Goal: Information Seeking & Learning: Learn about a topic

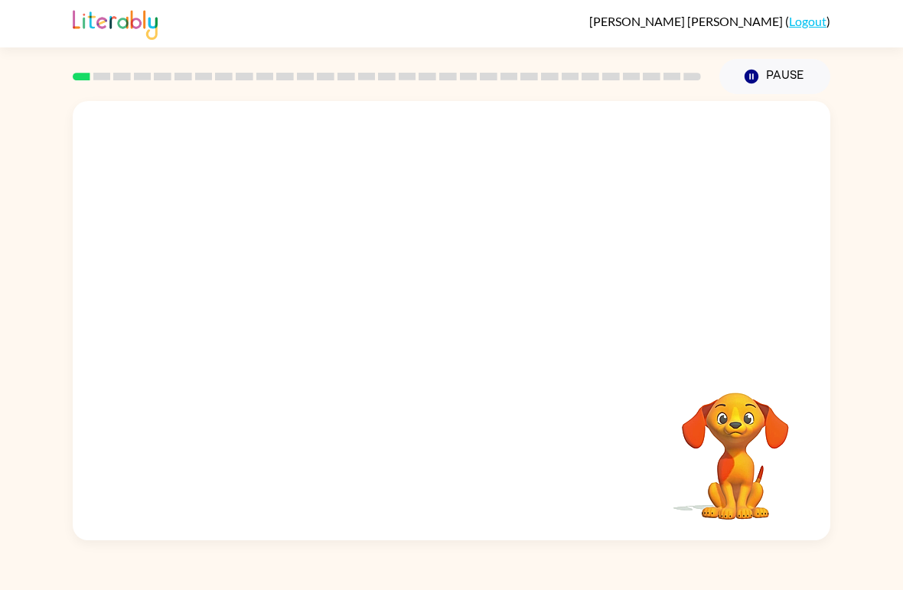
click at [497, 298] on video "Your browser must support playing .mp4 files to use Literably. Please try using…" at bounding box center [452, 230] width 758 height 259
click at [484, 329] on button "button" at bounding box center [452, 329] width 98 height 56
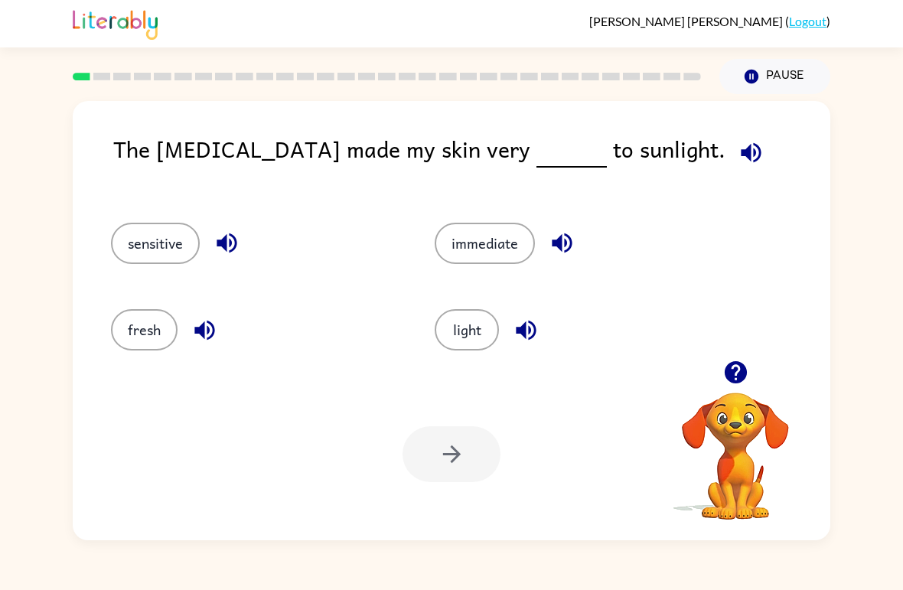
click at [468, 317] on button "light" at bounding box center [467, 329] width 64 height 41
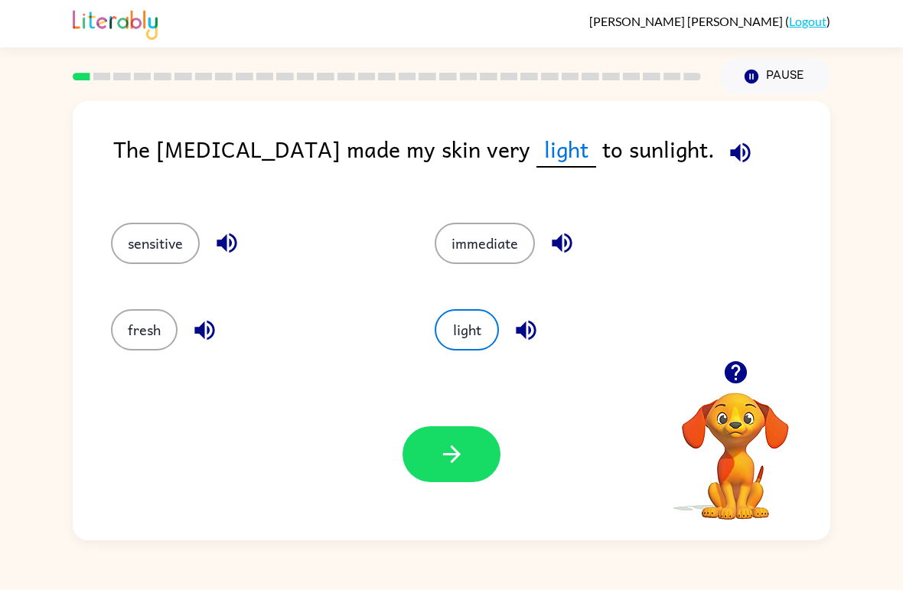
click at [513, 258] on button "immediate" at bounding box center [485, 243] width 100 height 41
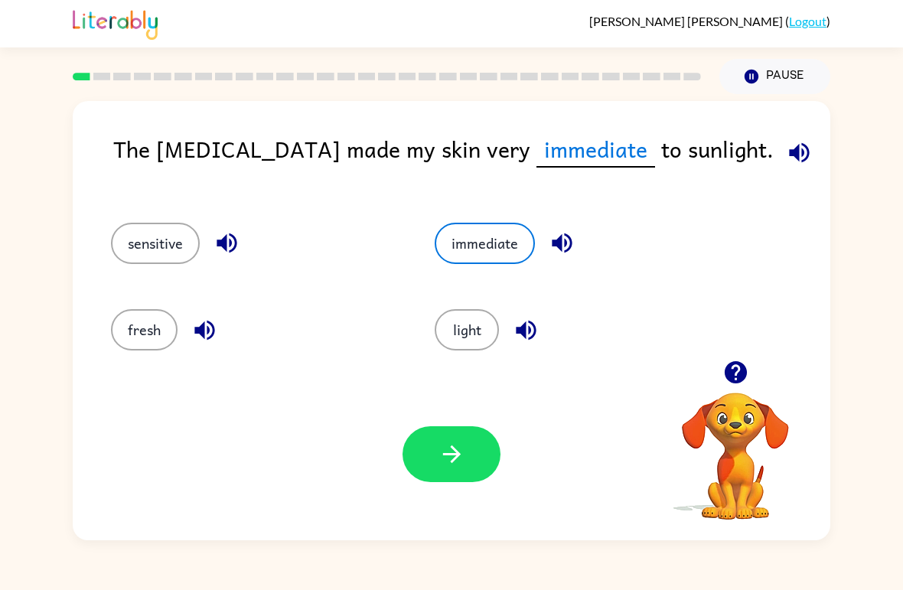
click at [186, 241] on button "sensitive" at bounding box center [155, 243] width 89 height 41
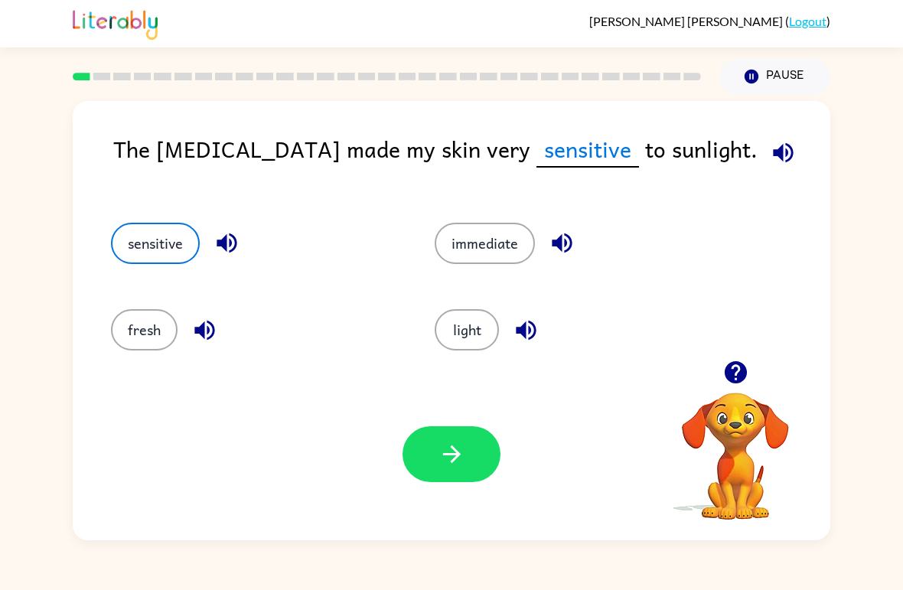
click at [157, 338] on button "fresh" at bounding box center [144, 329] width 67 height 41
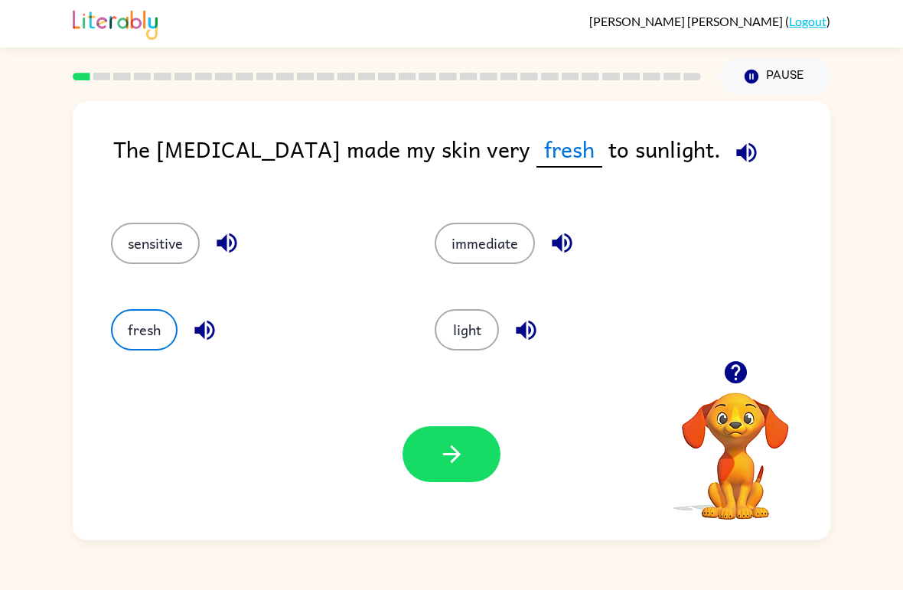
click at [450, 338] on button "light" at bounding box center [467, 329] width 64 height 41
click at [450, 450] on icon "button" at bounding box center [452, 454] width 27 height 27
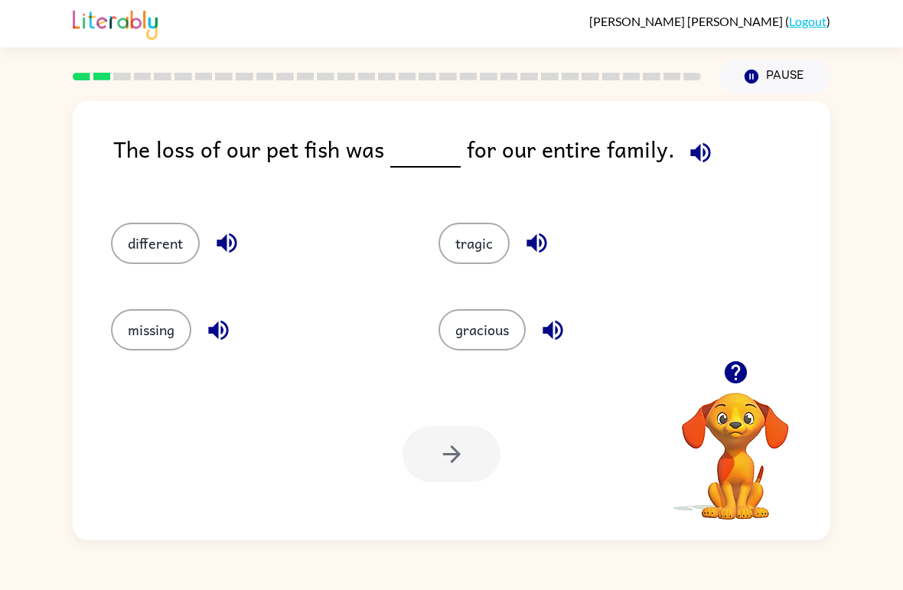
click at [156, 347] on button "missing" at bounding box center [151, 329] width 80 height 41
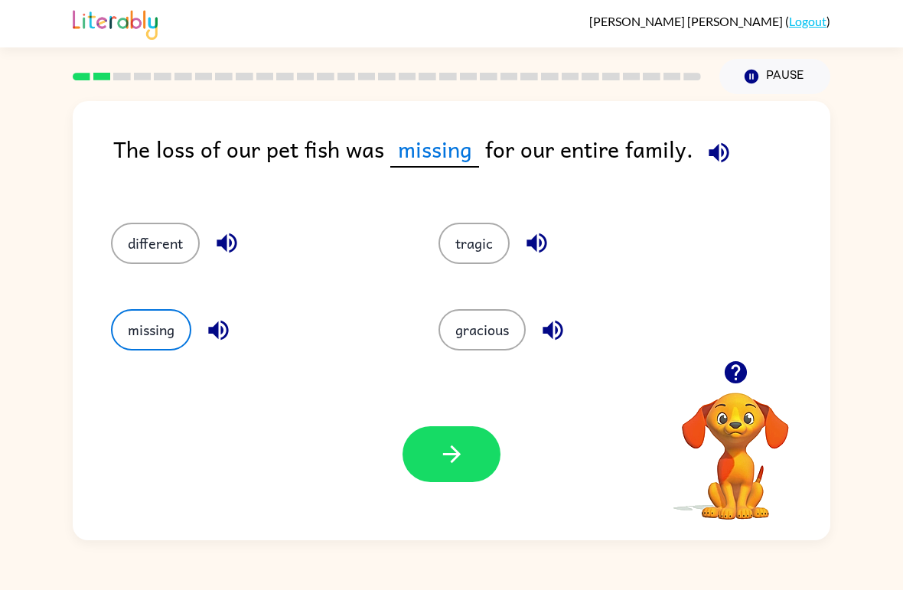
click at [476, 444] on button "button" at bounding box center [452, 454] width 98 height 56
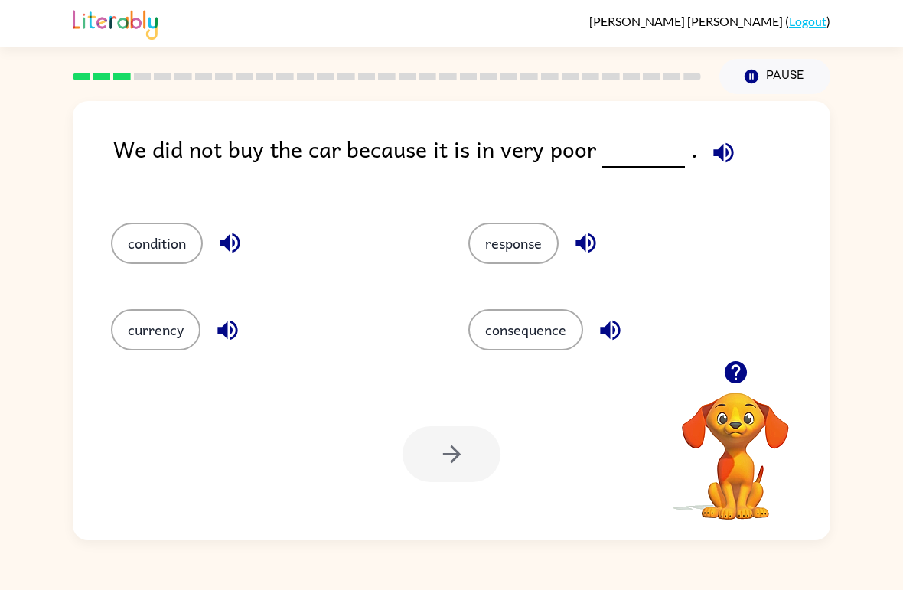
click at [161, 264] on button "condition" at bounding box center [157, 243] width 92 height 41
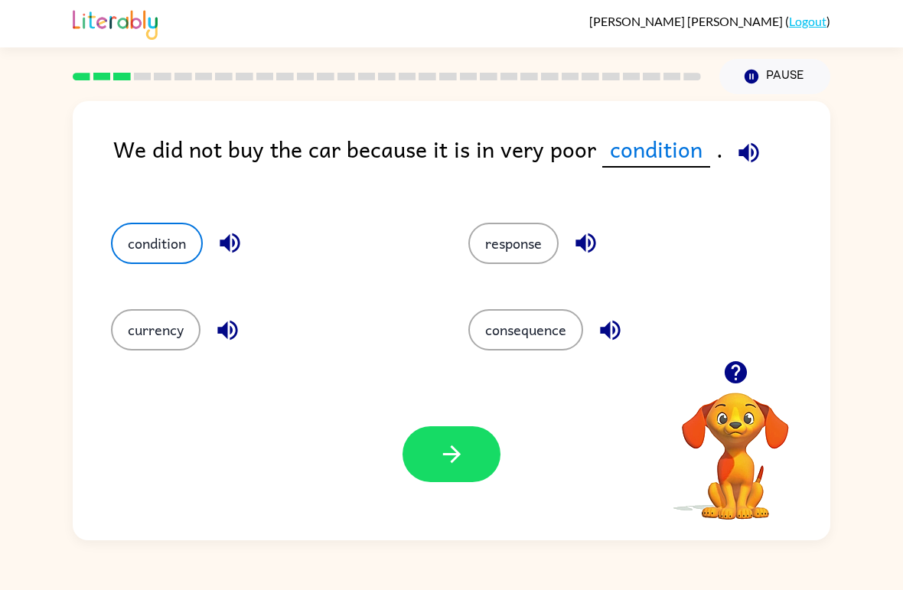
click at [475, 459] on button "button" at bounding box center [452, 454] width 98 height 56
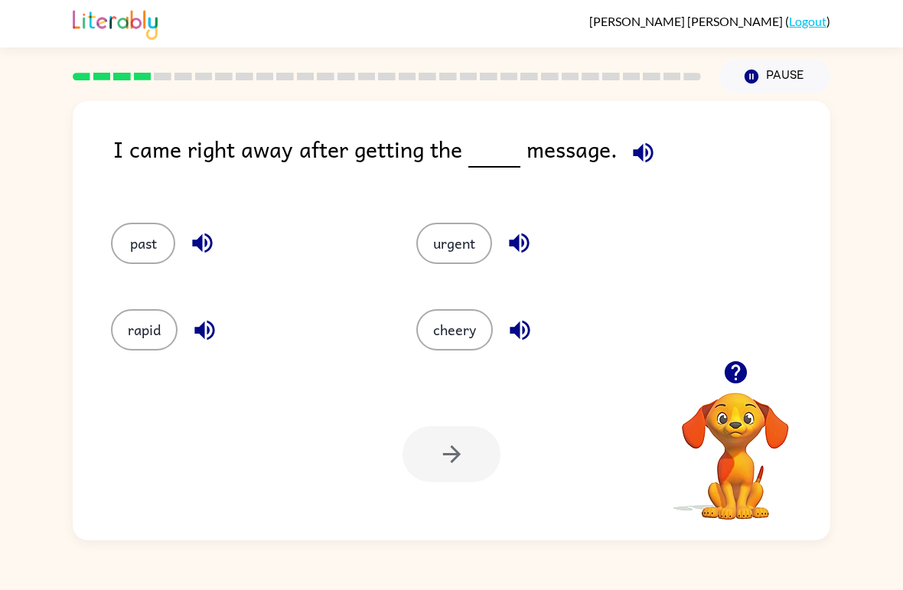
click at [119, 253] on button "past" at bounding box center [143, 243] width 64 height 41
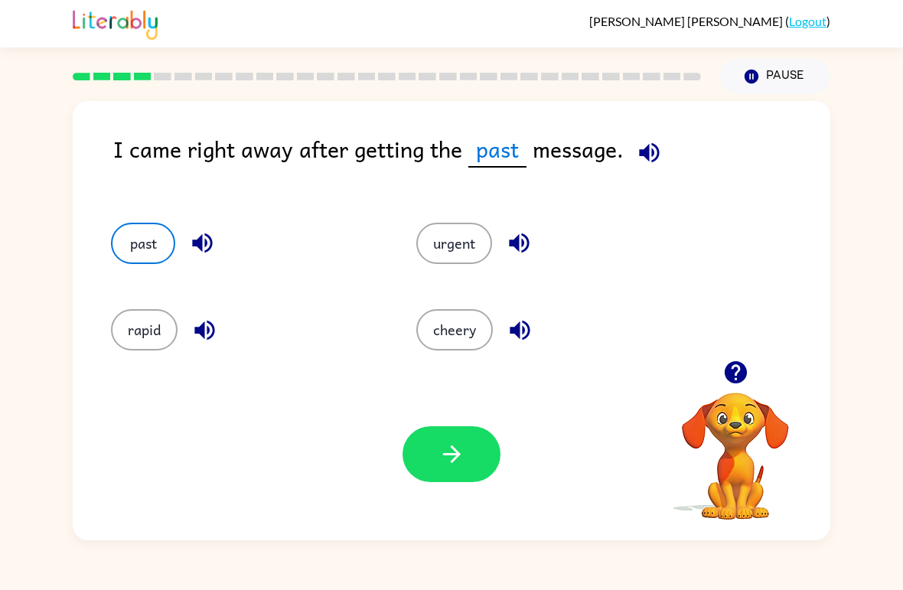
click at [472, 461] on button "button" at bounding box center [452, 454] width 98 height 56
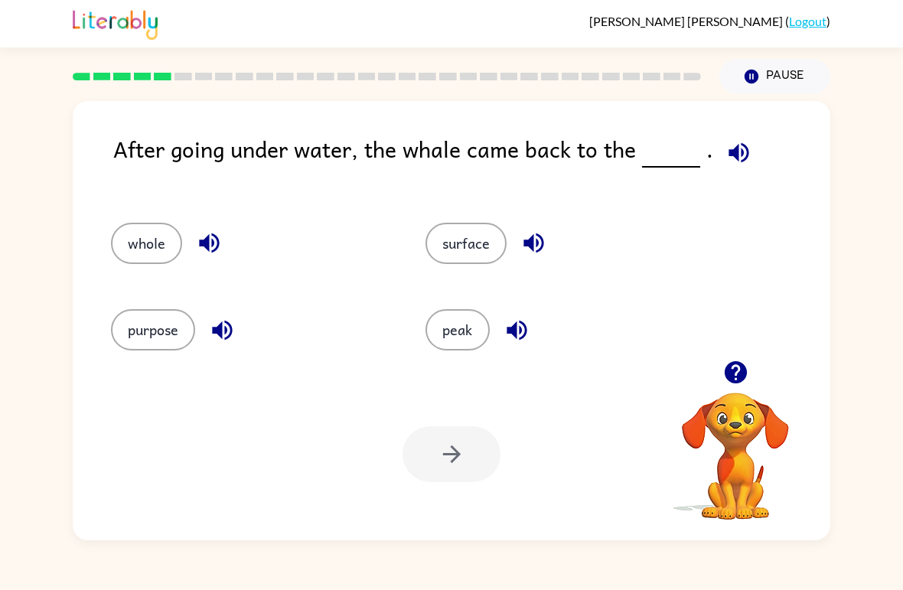
click at [488, 248] on button "surface" at bounding box center [466, 243] width 81 height 41
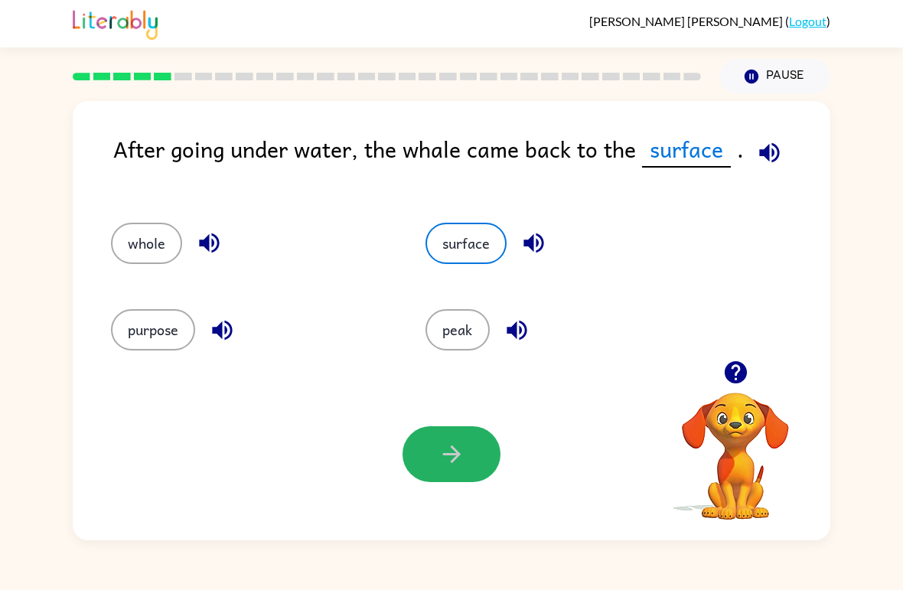
click at [436, 470] on button "button" at bounding box center [452, 454] width 98 height 56
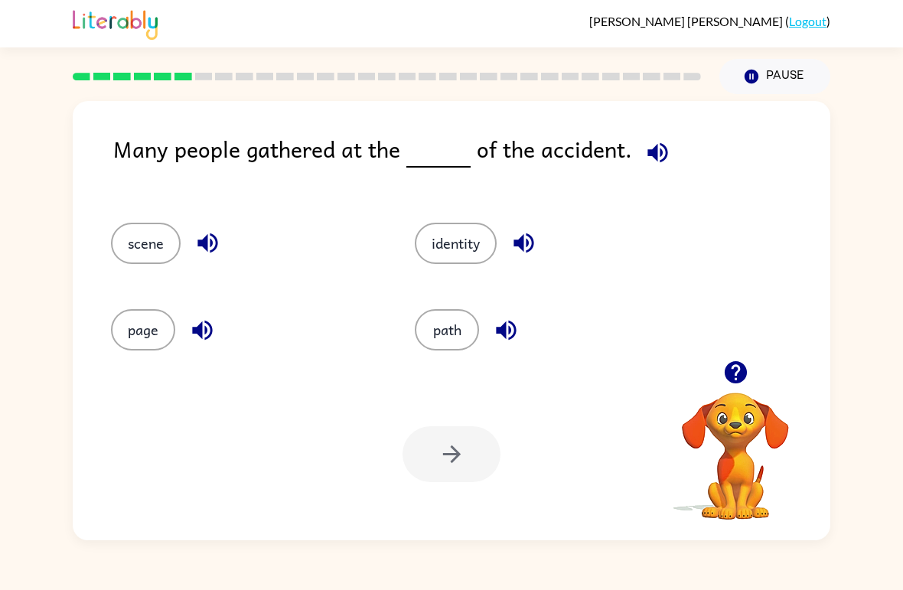
click at [128, 318] on button "page" at bounding box center [143, 329] width 64 height 41
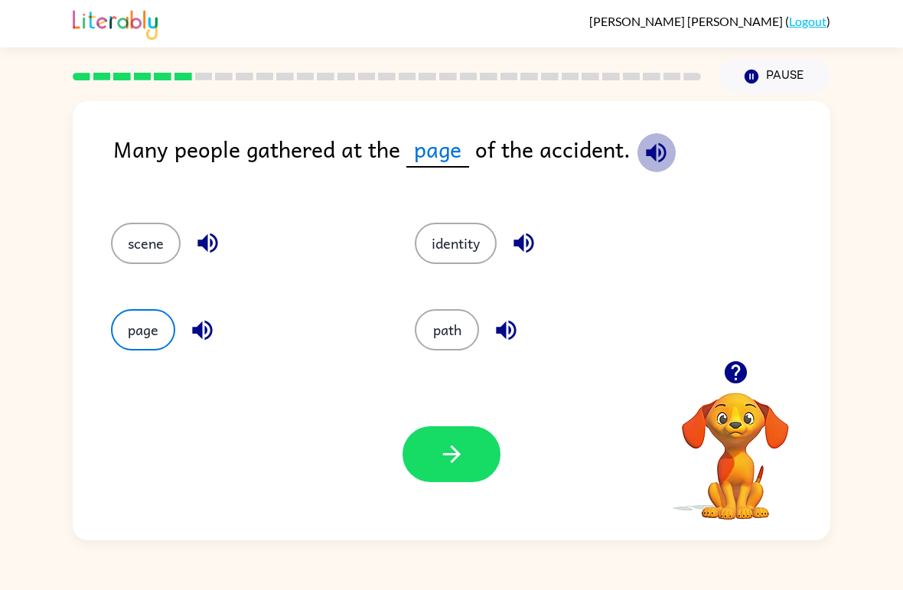
click at [660, 158] on icon "button" at bounding box center [656, 152] width 27 height 27
click at [447, 466] on icon "button" at bounding box center [452, 454] width 27 height 27
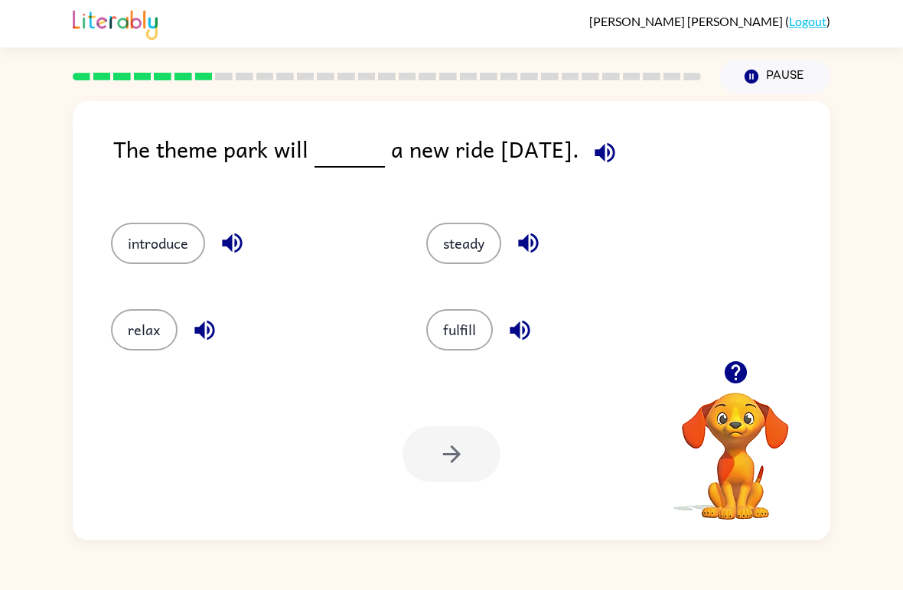
click at [179, 248] on button "introduce" at bounding box center [158, 243] width 94 height 41
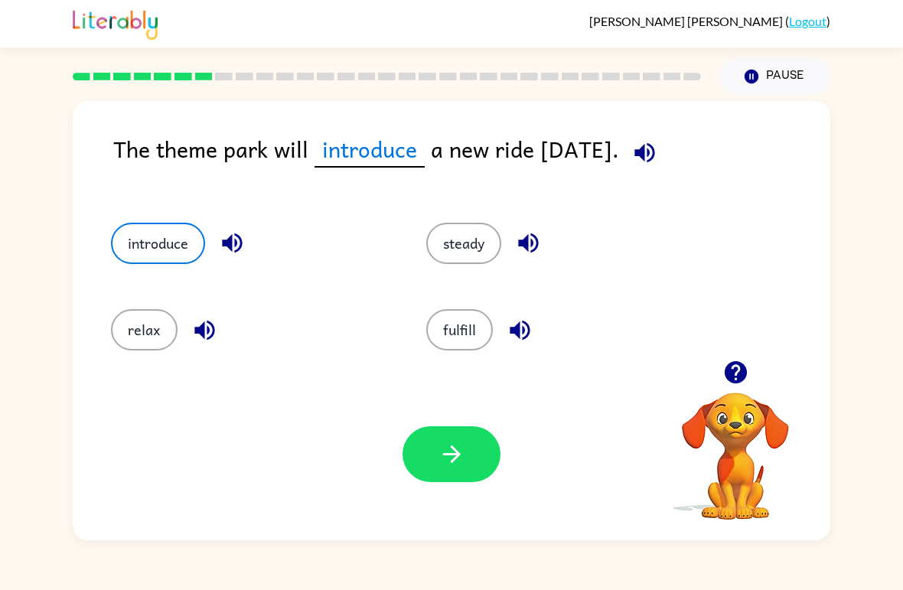
click at [446, 465] on icon "button" at bounding box center [452, 454] width 27 height 27
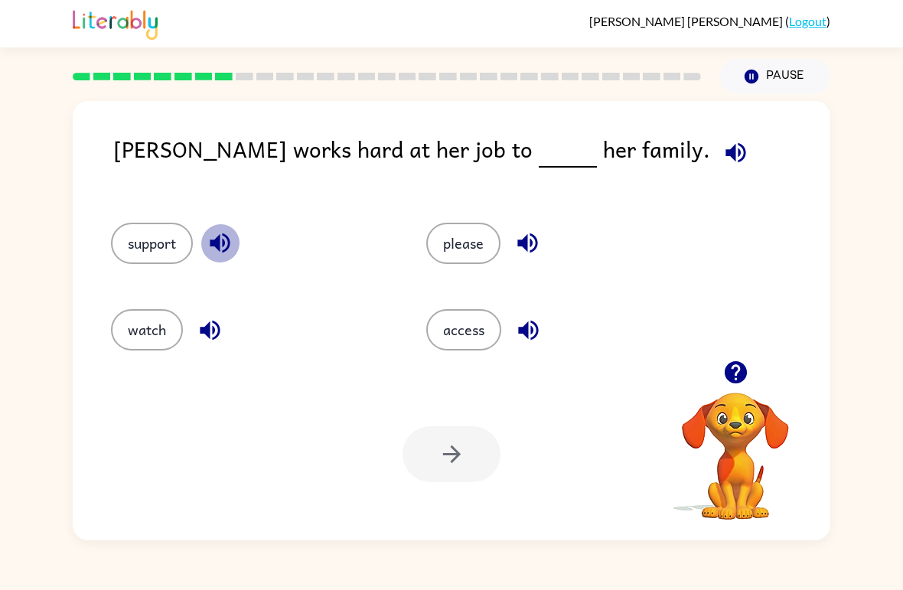
click at [229, 259] on button "button" at bounding box center [220, 242] width 39 height 39
click at [151, 259] on button "support" at bounding box center [152, 243] width 82 height 41
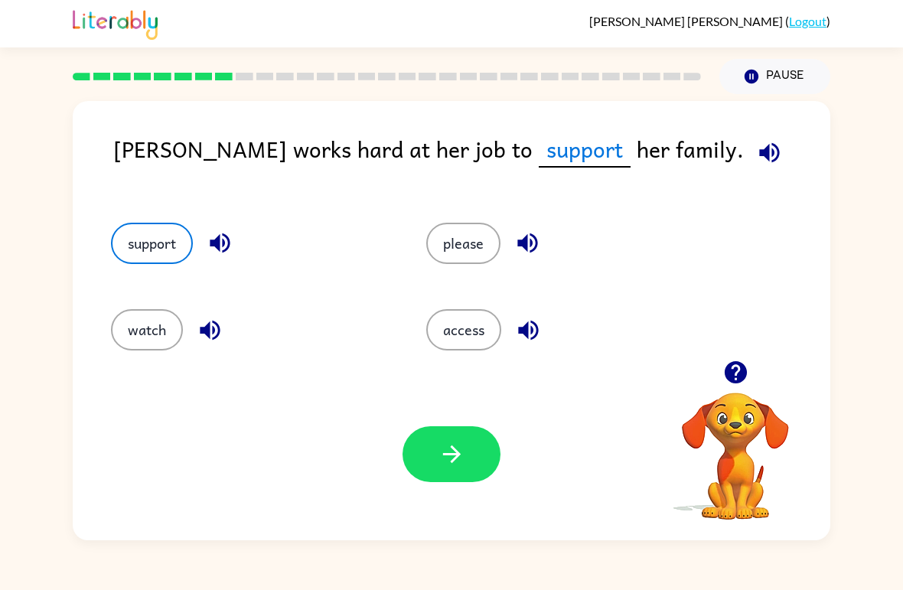
click at [444, 456] on icon "button" at bounding box center [452, 454] width 27 height 27
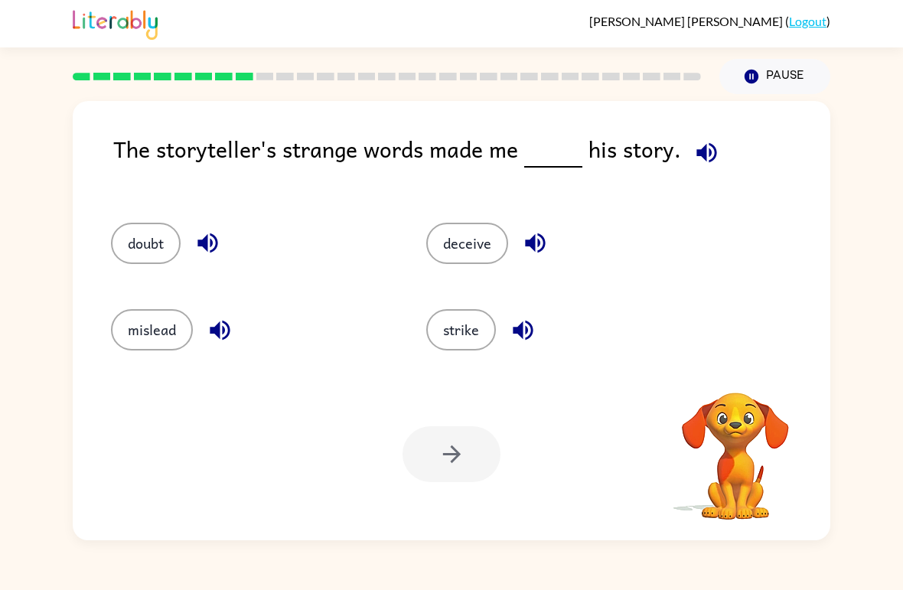
click at [711, 152] on icon "button" at bounding box center [706, 152] width 20 height 20
click at [491, 345] on button "strike" at bounding box center [461, 329] width 70 height 41
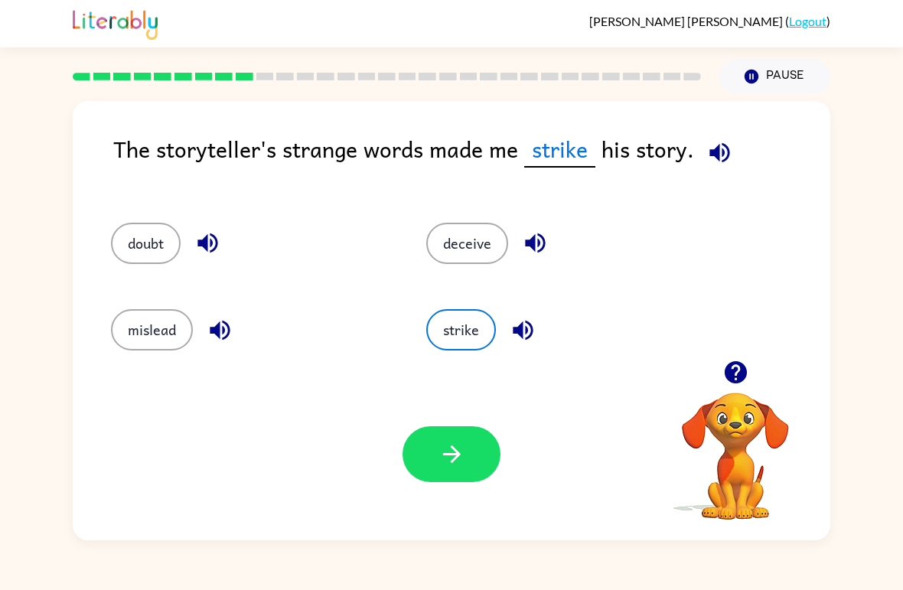
click at [445, 467] on icon "button" at bounding box center [452, 454] width 27 height 27
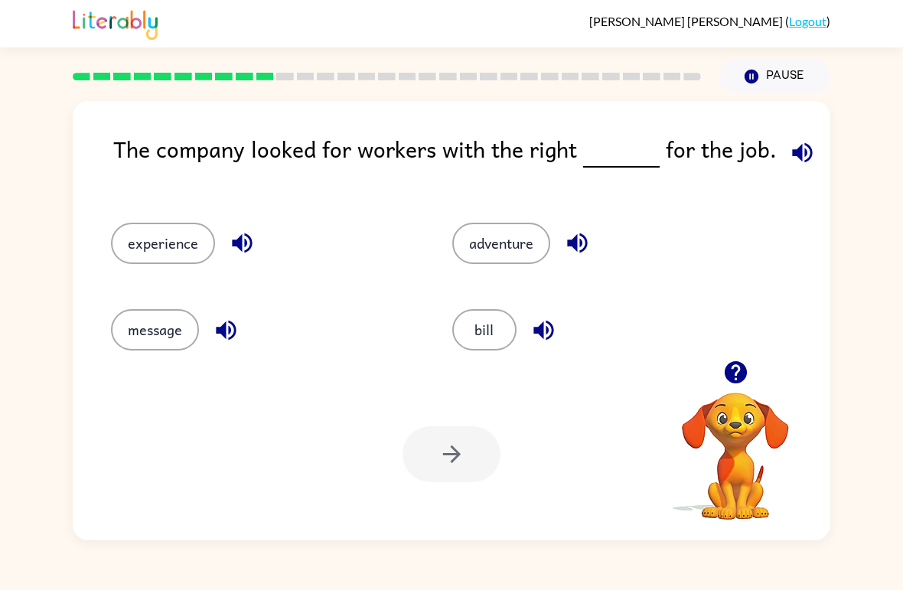
click at [799, 139] on button "button" at bounding box center [802, 152] width 39 height 39
click at [799, 156] on icon "button" at bounding box center [802, 152] width 20 height 20
click at [145, 255] on button "experience" at bounding box center [163, 243] width 104 height 41
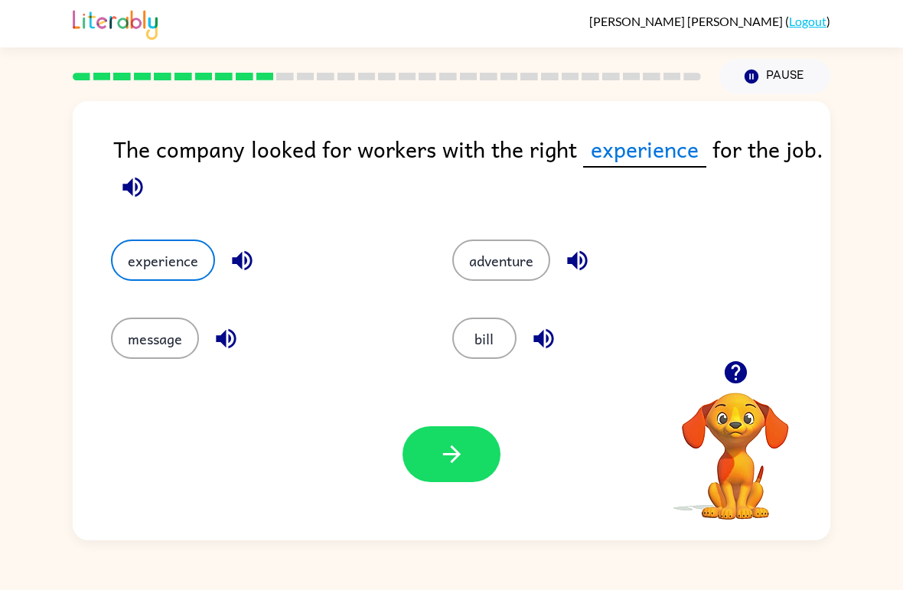
click at [474, 435] on button "button" at bounding box center [452, 454] width 98 height 56
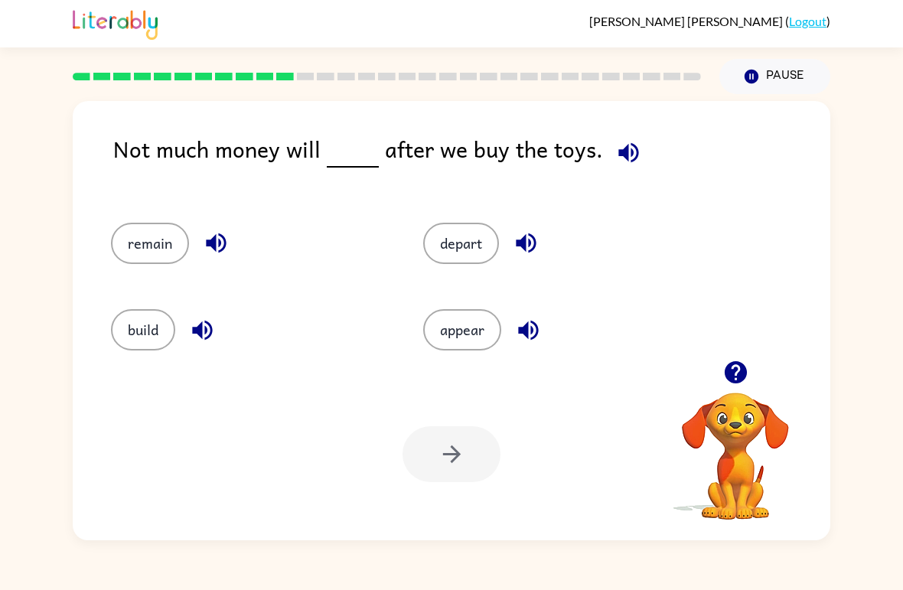
click at [539, 253] on icon "button" at bounding box center [526, 243] width 27 height 27
click at [488, 332] on button "appear" at bounding box center [462, 329] width 78 height 41
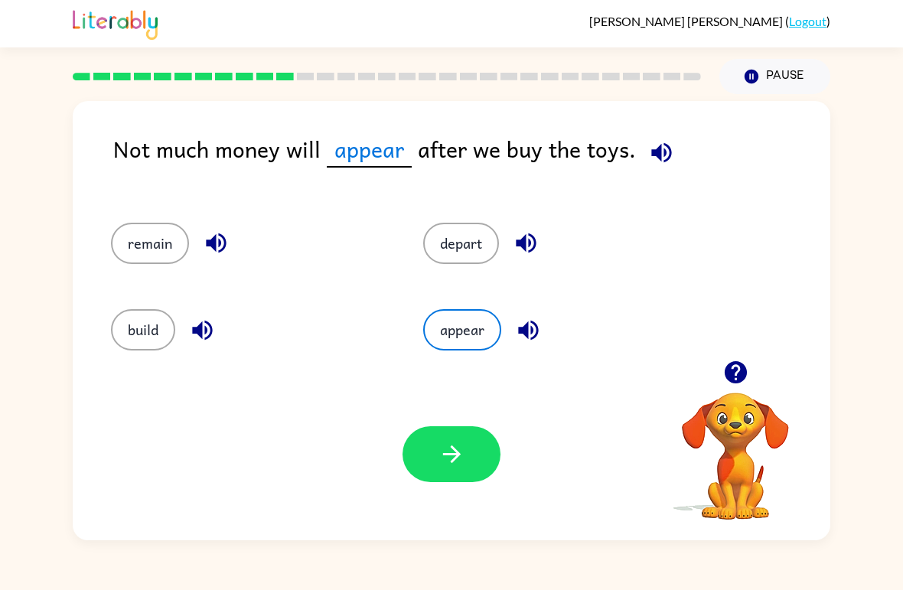
click at [463, 465] on icon "button" at bounding box center [452, 454] width 27 height 27
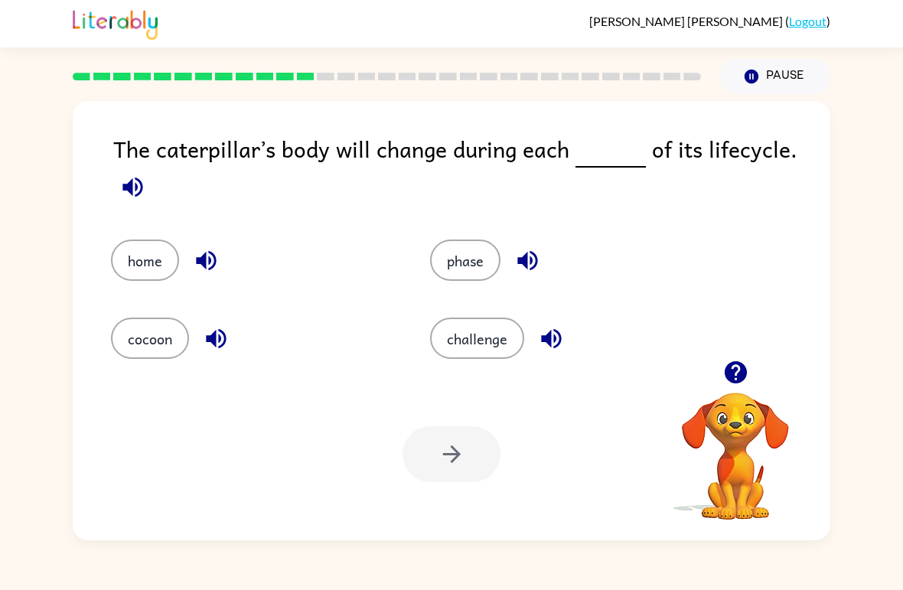
click at [119, 332] on button "cocoon" at bounding box center [150, 338] width 78 height 41
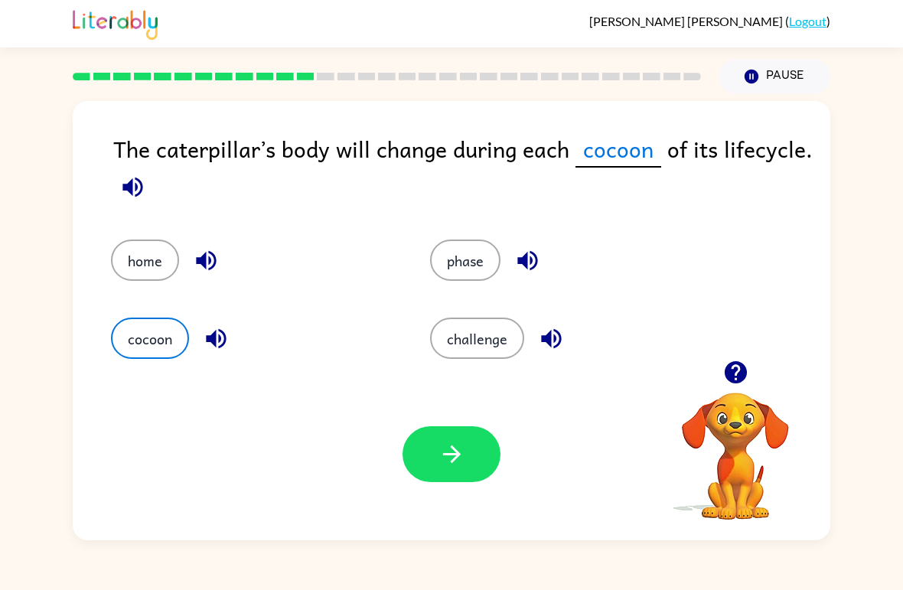
click at [461, 476] on button "button" at bounding box center [452, 454] width 98 height 56
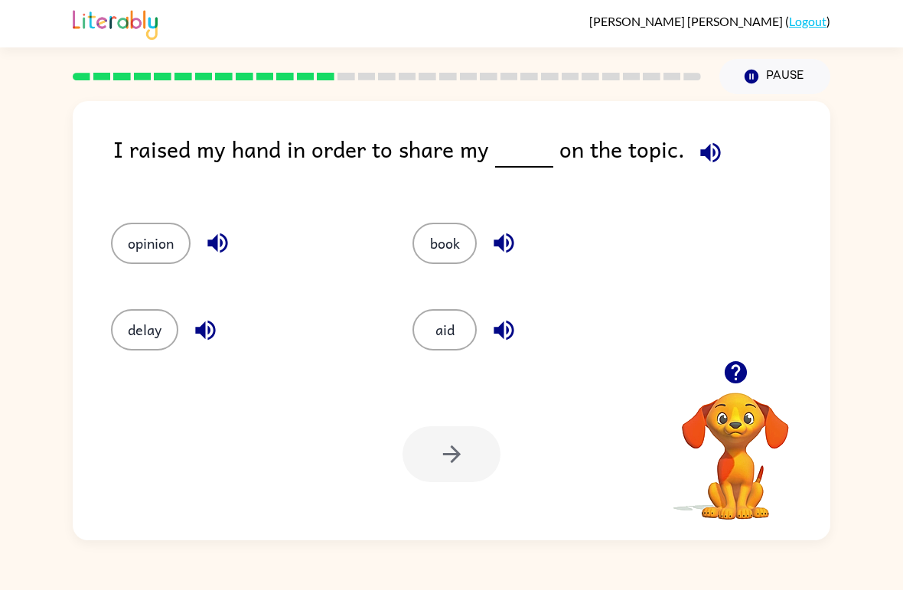
click at [168, 254] on button "opinion" at bounding box center [151, 243] width 80 height 41
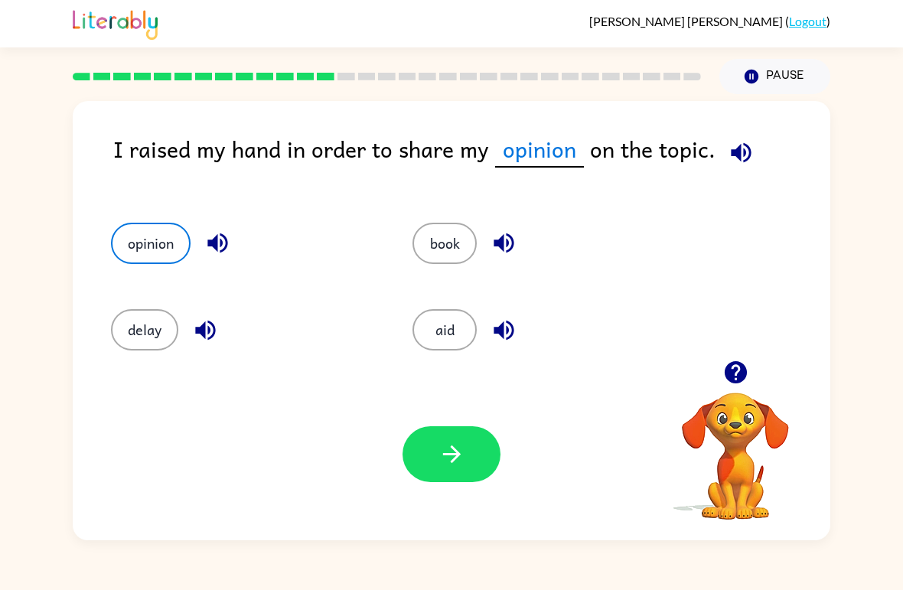
click at [420, 488] on div "Your browser must support playing .mp4 files to use Literably. Please try using…" at bounding box center [452, 454] width 758 height 172
click at [420, 479] on button "button" at bounding box center [452, 454] width 98 height 56
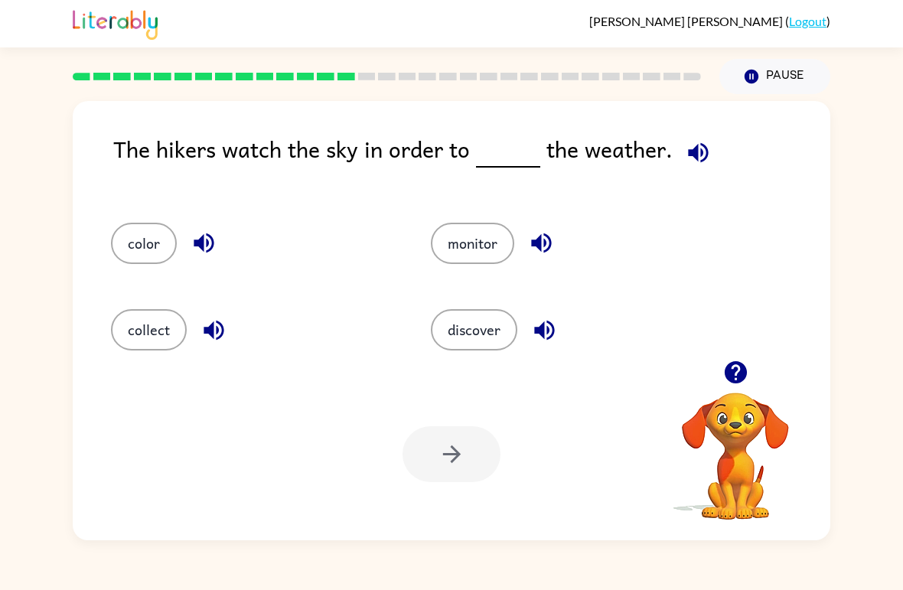
click at [509, 331] on button "discover" at bounding box center [474, 329] width 86 height 41
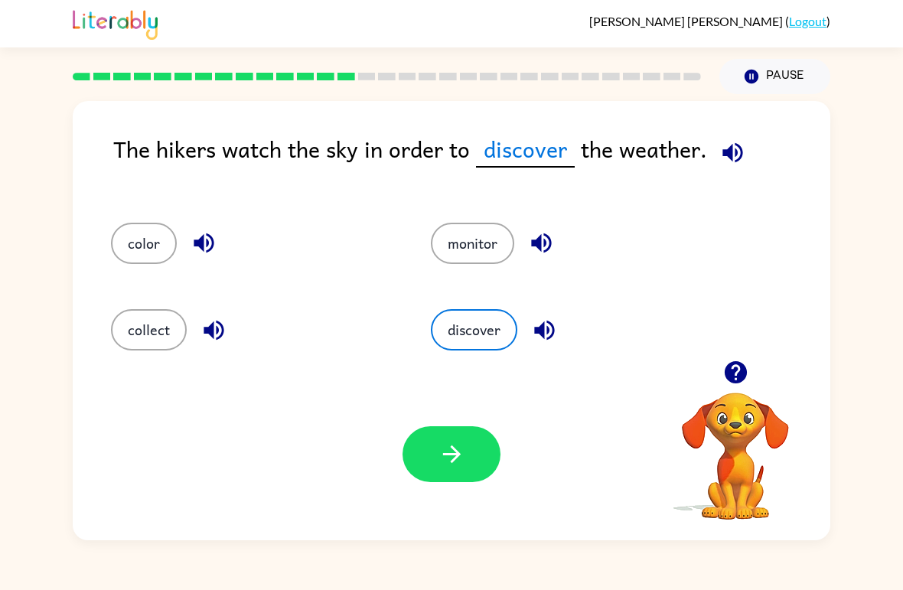
click at [703, 181] on div "The hikers watch the sky in order to discover the weather." at bounding box center [471, 162] width 717 height 60
click at [741, 170] on button "button" at bounding box center [732, 152] width 39 height 39
click at [736, 158] on icon "button" at bounding box center [732, 152] width 27 height 27
click at [729, 166] on icon "button" at bounding box center [732, 152] width 27 height 27
click at [497, 248] on button "monitor" at bounding box center [472, 243] width 83 height 41
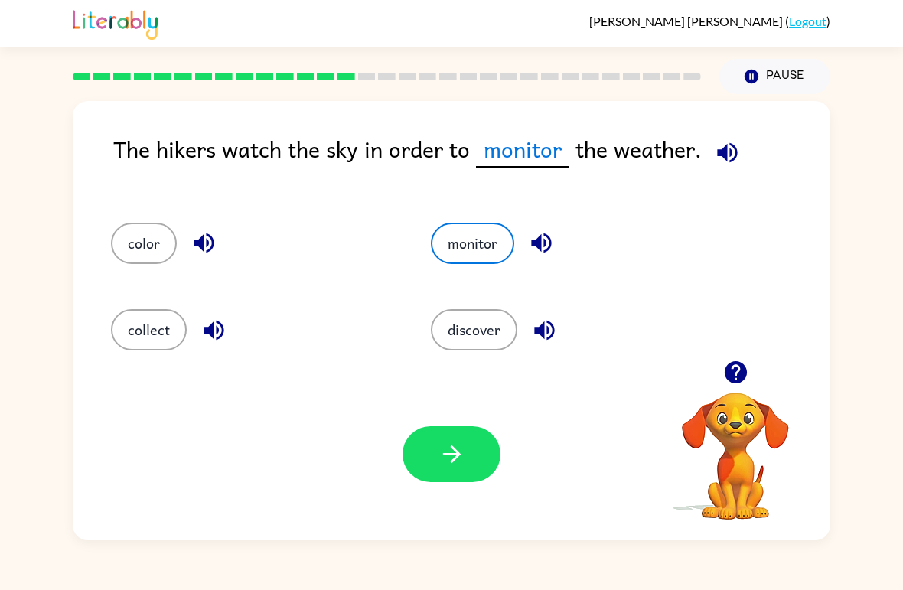
click at [141, 217] on div "color" at bounding box center [242, 237] width 320 height 86
click at [139, 235] on button "color" at bounding box center [144, 243] width 66 height 41
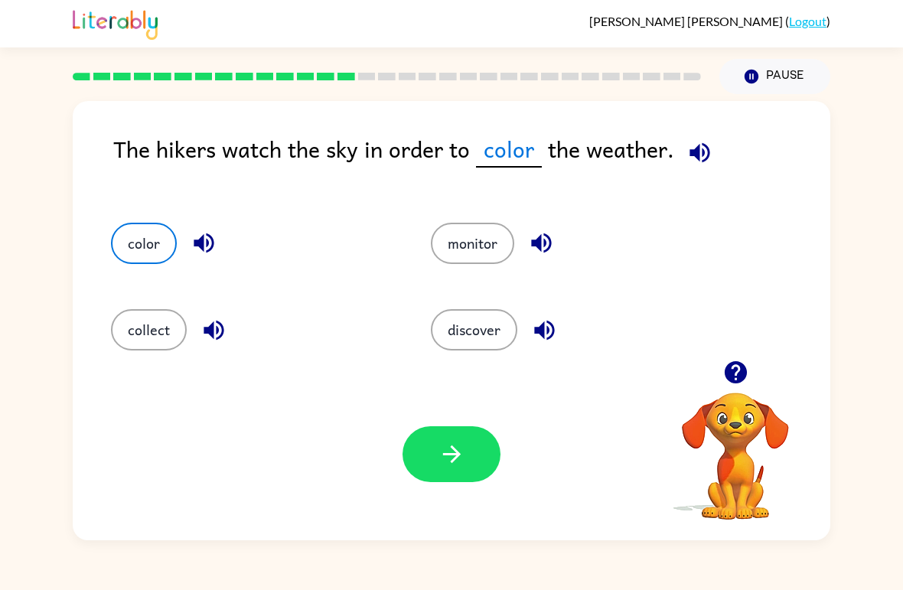
click at [132, 320] on button "collect" at bounding box center [149, 329] width 76 height 41
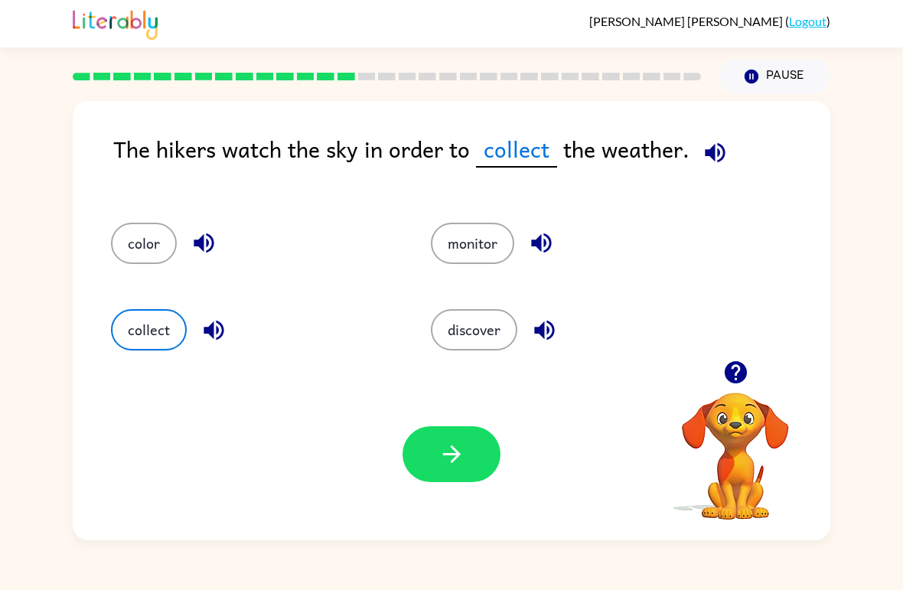
click at [507, 247] on button "monitor" at bounding box center [472, 243] width 83 height 41
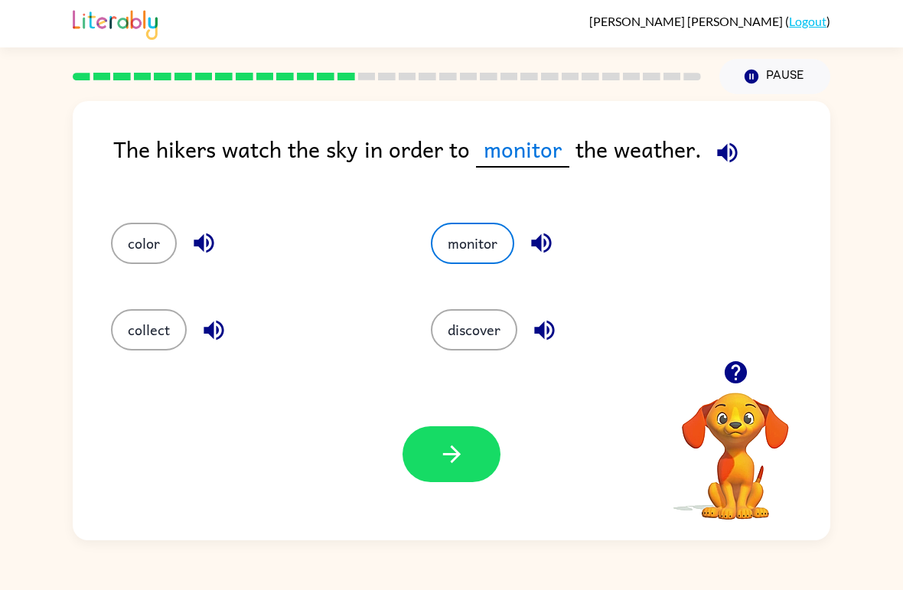
click at [487, 418] on div "Your browser must support playing .mp4 files to use Literably. Please try using…" at bounding box center [452, 454] width 758 height 172
click at [480, 416] on div "Your browser must support playing .mp4 files to use Literably. Please try using…" at bounding box center [452, 454] width 758 height 172
click at [479, 424] on div "Your browser must support playing .mp4 files to use Literably. Please try using…" at bounding box center [452, 454] width 758 height 172
click at [476, 231] on button "monitor" at bounding box center [472, 243] width 83 height 41
click at [436, 472] on button "button" at bounding box center [452, 454] width 98 height 56
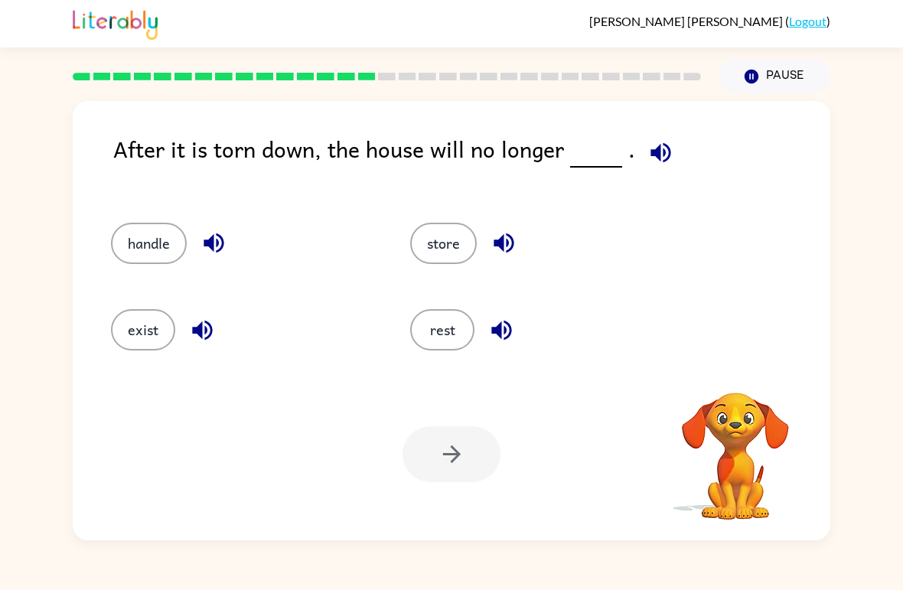
click at [671, 156] on button "button" at bounding box center [660, 152] width 39 height 39
click at [143, 339] on button "exist" at bounding box center [143, 329] width 64 height 41
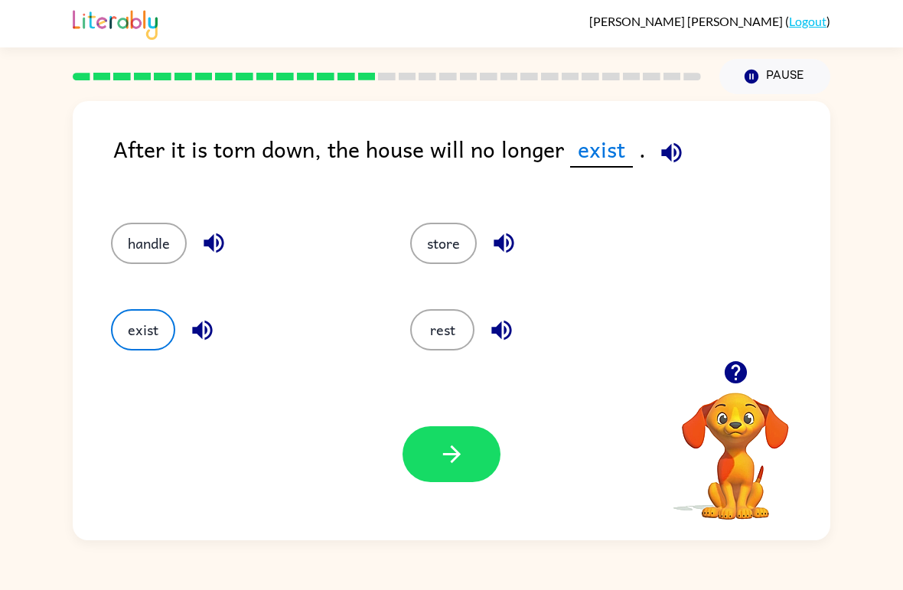
click at [435, 431] on button "button" at bounding box center [452, 454] width 98 height 56
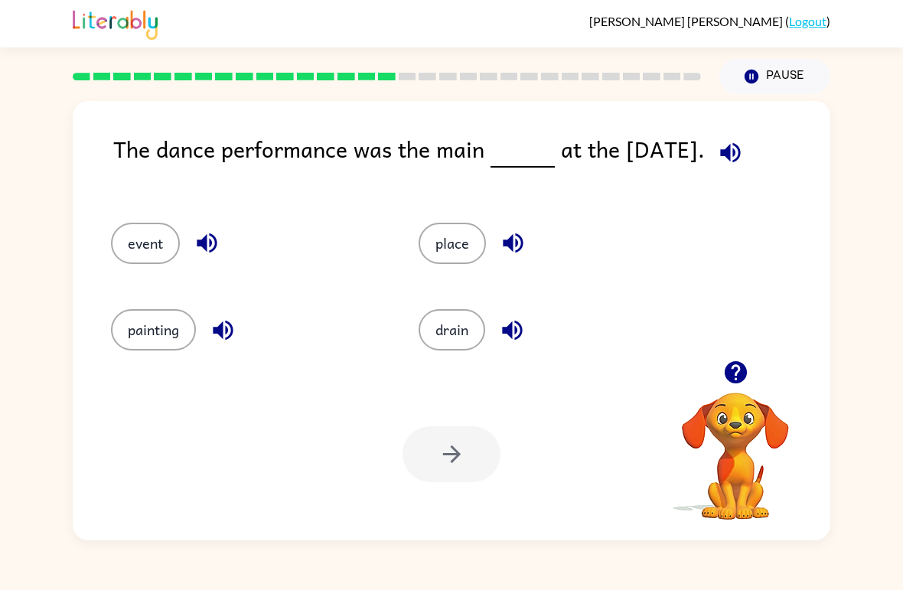
click at [141, 250] on button "event" at bounding box center [145, 243] width 69 height 41
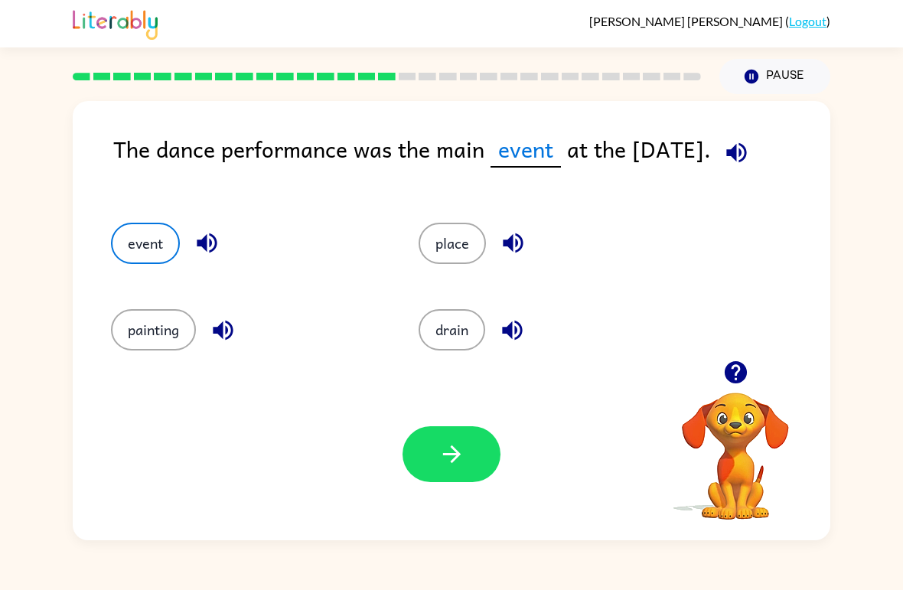
click at [448, 428] on button "button" at bounding box center [452, 454] width 98 height 56
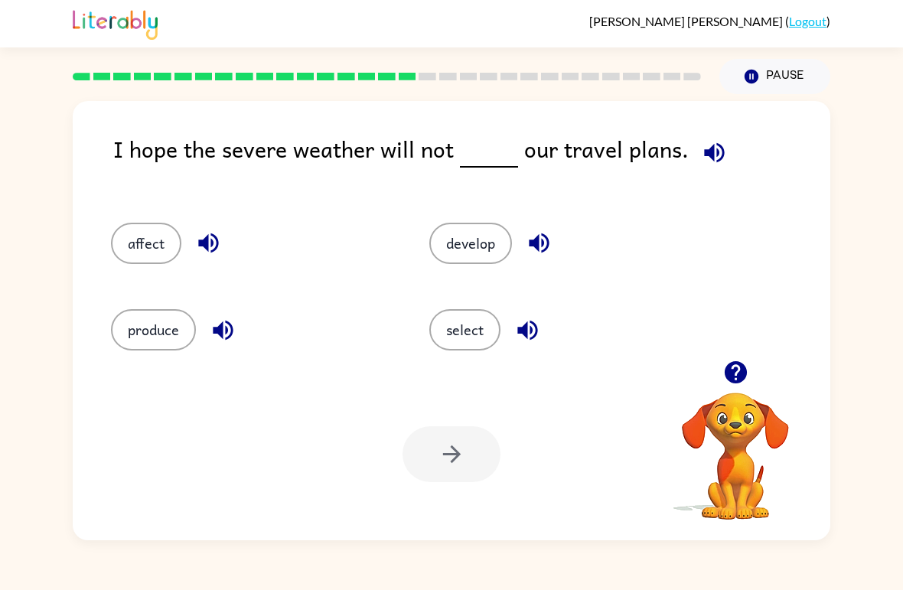
click at [152, 257] on button "affect" at bounding box center [146, 243] width 70 height 41
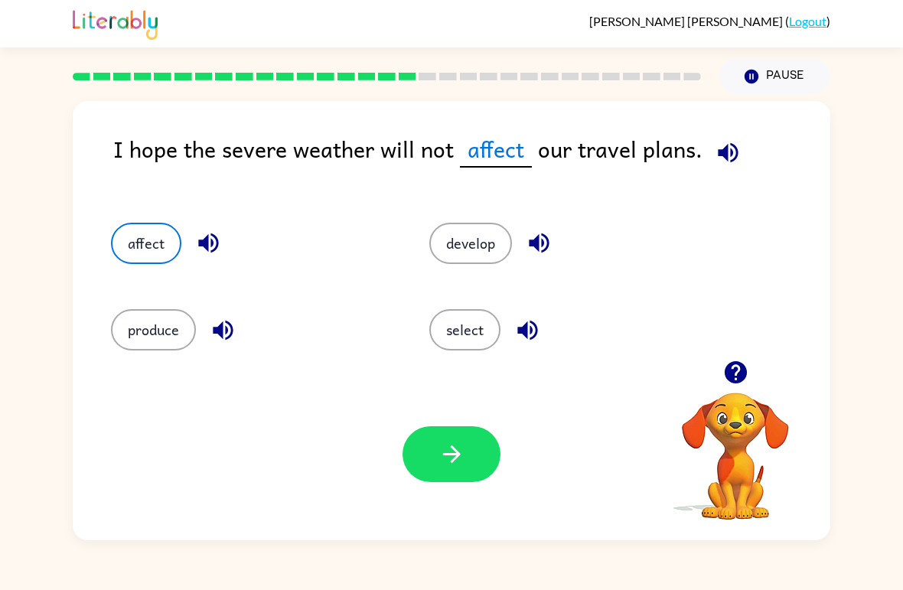
click at [139, 246] on button "affect" at bounding box center [146, 243] width 70 height 41
click at [138, 249] on button "affect" at bounding box center [146, 243] width 70 height 41
click at [420, 447] on button "button" at bounding box center [452, 454] width 98 height 56
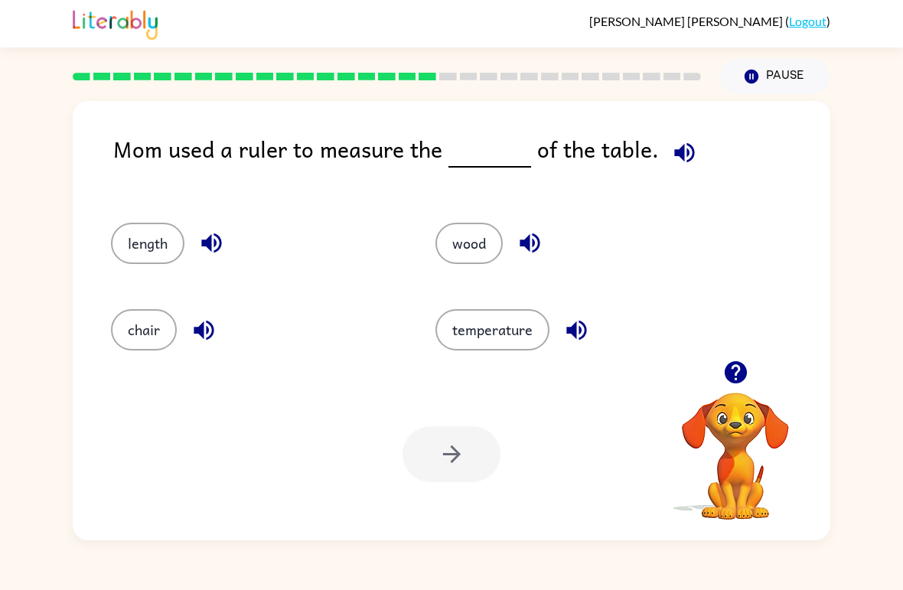
click at [135, 249] on button "length" at bounding box center [147, 243] width 73 height 41
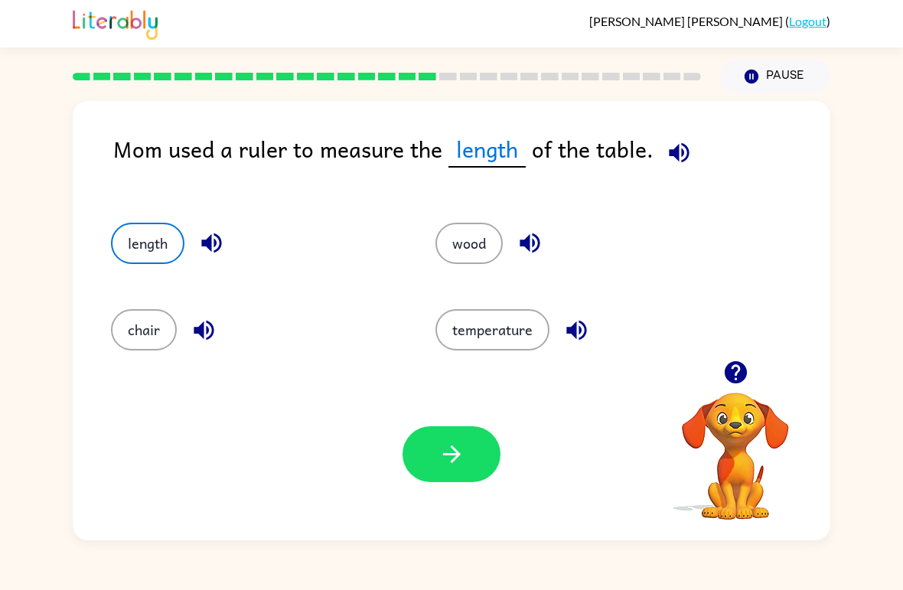
click at [481, 479] on button "button" at bounding box center [452, 454] width 98 height 56
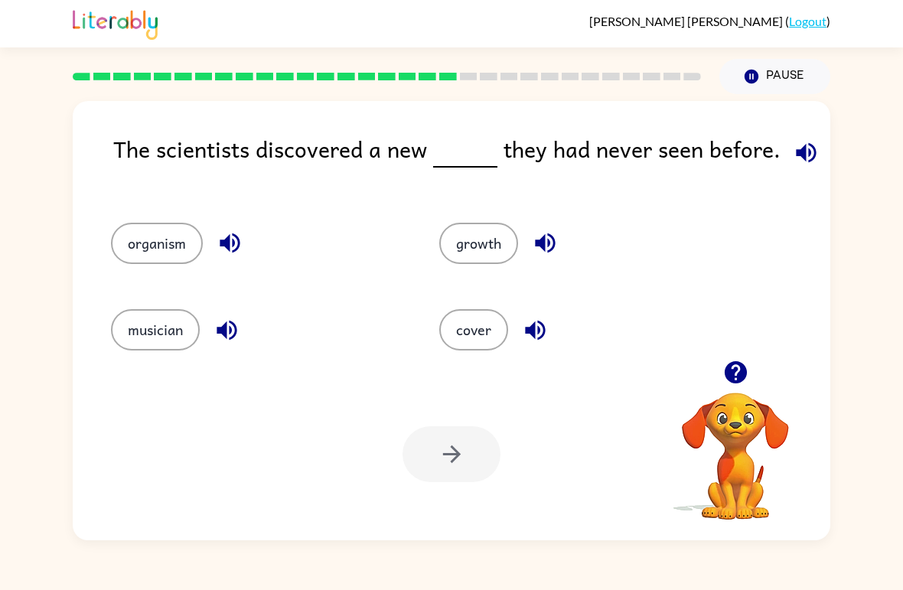
click at [129, 255] on button "organism" at bounding box center [157, 243] width 92 height 41
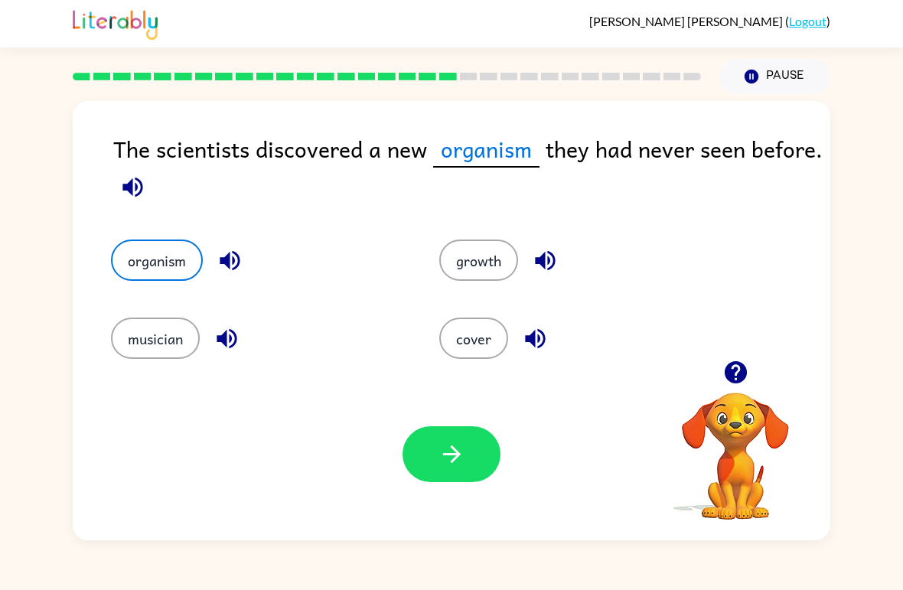
click at [528, 266] on button "button" at bounding box center [545, 260] width 39 height 39
click at [483, 264] on button "growth" at bounding box center [478, 260] width 79 height 41
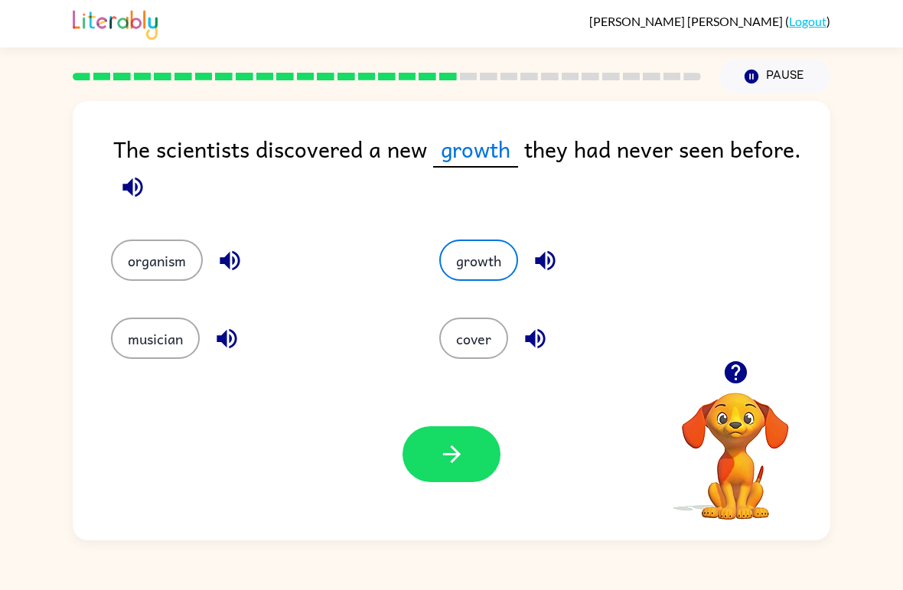
click at [461, 453] on icon "button" at bounding box center [452, 454] width 27 height 27
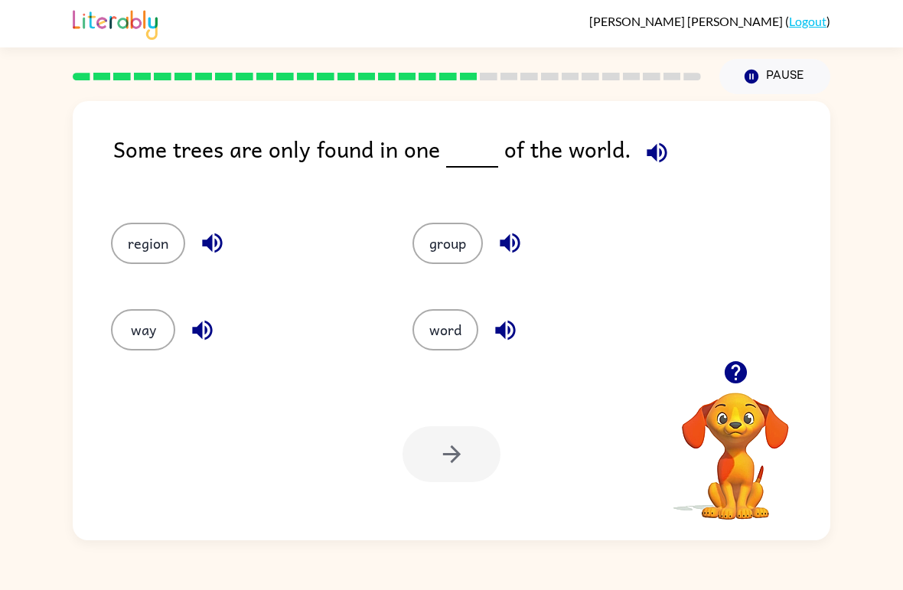
click at [144, 344] on button "way" at bounding box center [143, 329] width 64 height 41
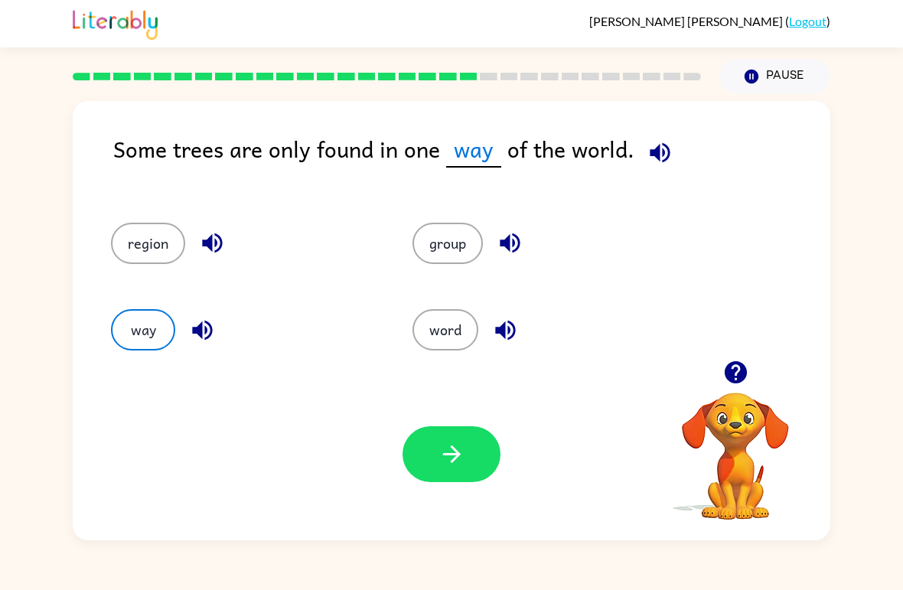
click at [424, 455] on button "button" at bounding box center [452, 454] width 98 height 56
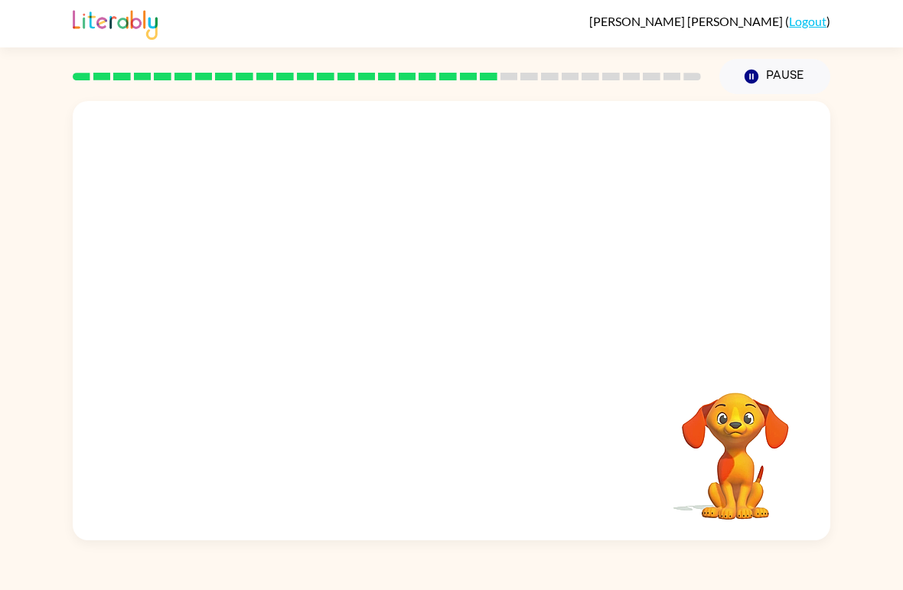
click at [673, 42] on div "[PERSON_NAME] ( Logout )" at bounding box center [452, 23] width 758 height 47
click at [548, 268] on video "Your browser must support playing .mp4 files to use Literably. Please try using…" at bounding box center [452, 230] width 758 height 259
click at [541, 255] on video "Your browser must support playing .mp4 files to use Literably. Please try using…" at bounding box center [452, 230] width 758 height 259
click at [559, 249] on video "Your browser must support playing .mp4 files to use Literably. Please try using…" at bounding box center [452, 230] width 758 height 259
click at [472, 323] on button "button" at bounding box center [452, 329] width 98 height 56
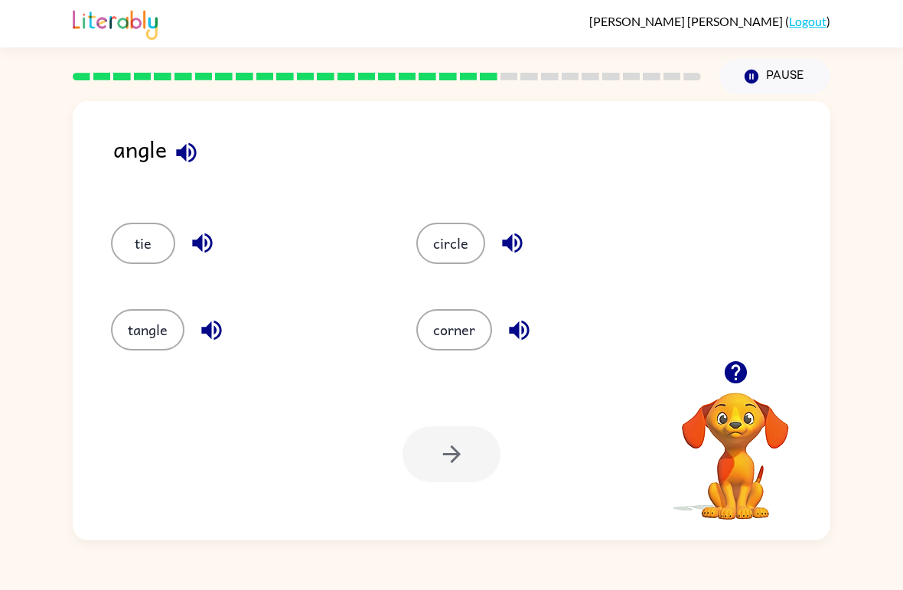
click at [135, 333] on button "tangle" at bounding box center [147, 329] width 73 height 41
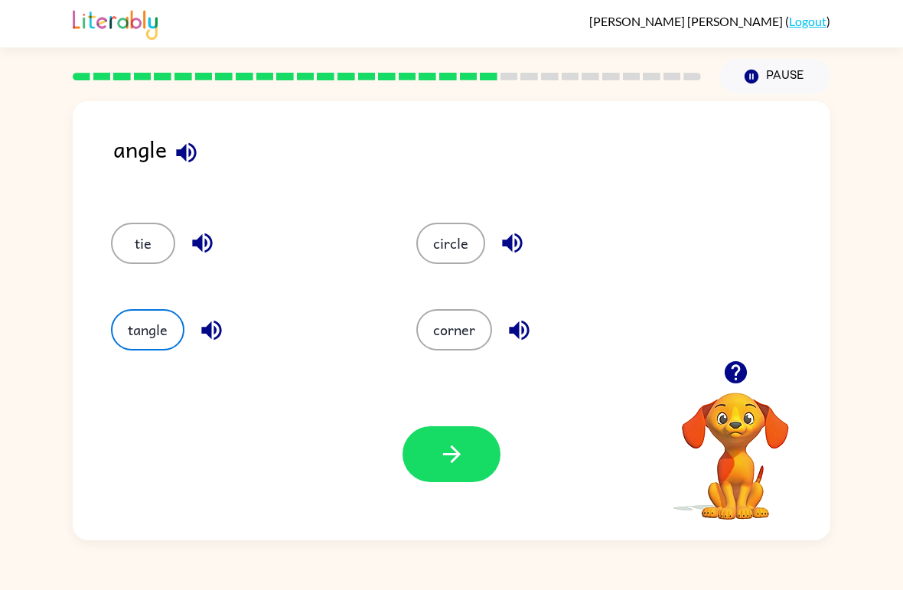
click at [461, 435] on button "button" at bounding box center [452, 454] width 98 height 56
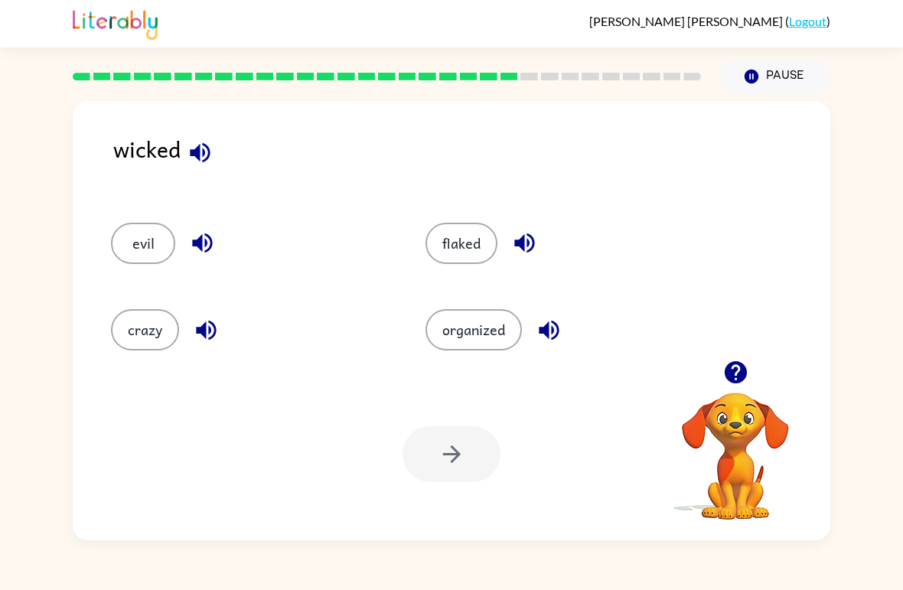
click at [199, 161] on icon "button" at bounding box center [200, 152] width 27 height 27
click at [121, 240] on button "evil" at bounding box center [143, 243] width 64 height 41
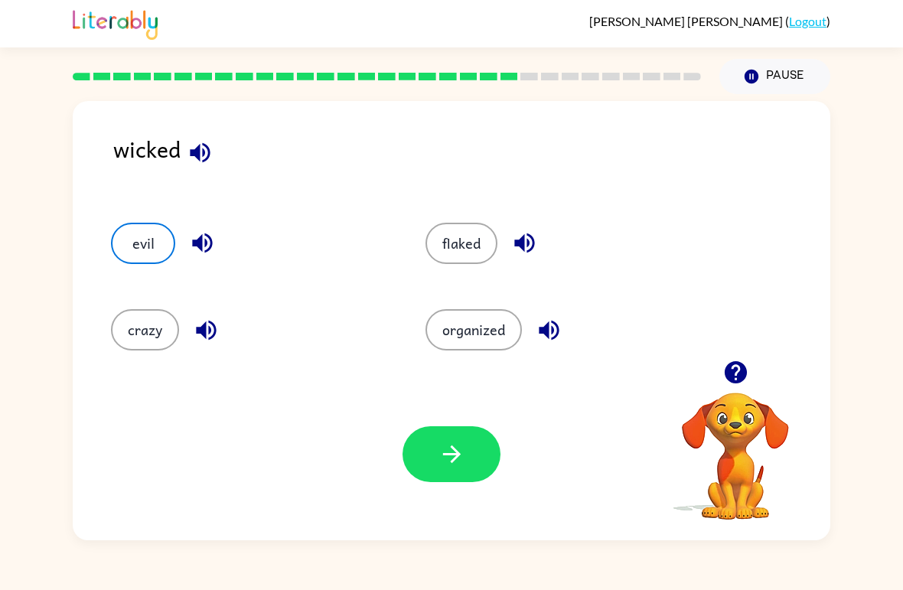
click at [199, 247] on icon "button" at bounding box center [202, 243] width 20 height 20
click at [152, 245] on button "evil" at bounding box center [143, 243] width 64 height 41
click at [419, 444] on button "button" at bounding box center [452, 454] width 98 height 56
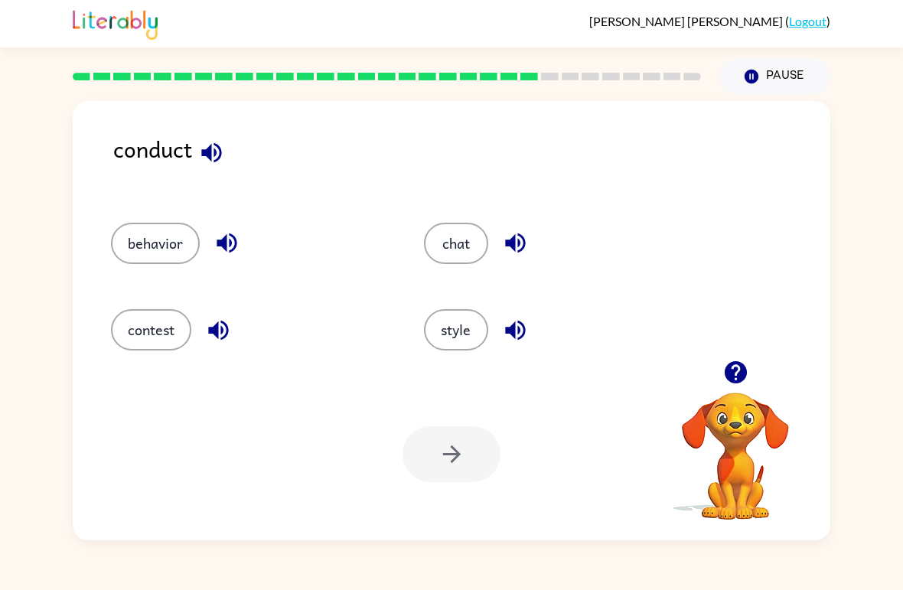
click at [139, 234] on button "behavior" at bounding box center [155, 243] width 89 height 41
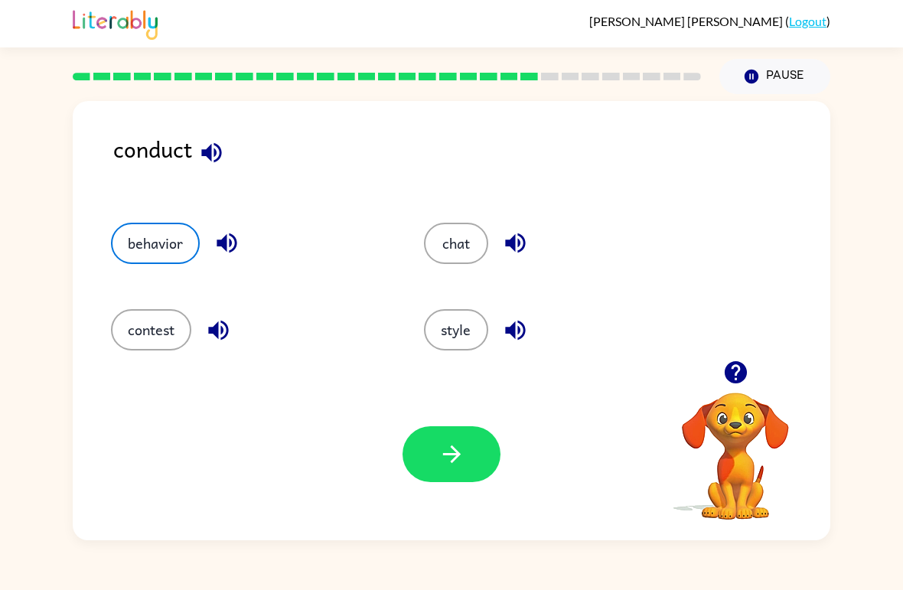
click at [474, 470] on button "button" at bounding box center [452, 454] width 98 height 56
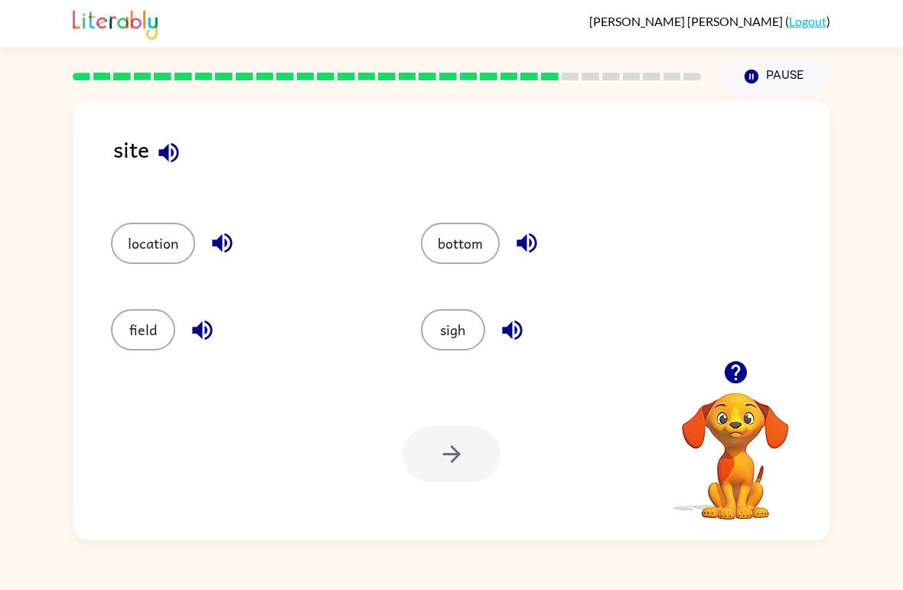
click at [55, 277] on div "site location bottom field sigh Your browser must support playing .mp4 files to…" at bounding box center [451, 317] width 903 height 446
click at [57, 279] on div "site location bottom field sigh Your browser must support playing .mp4 files to…" at bounding box center [451, 317] width 903 height 446
click at [43, 274] on div "site location bottom field sigh Your browser must support playing .mp4 files to…" at bounding box center [451, 317] width 903 height 446
click at [477, 321] on button "sigh" at bounding box center [453, 329] width 64 height 41
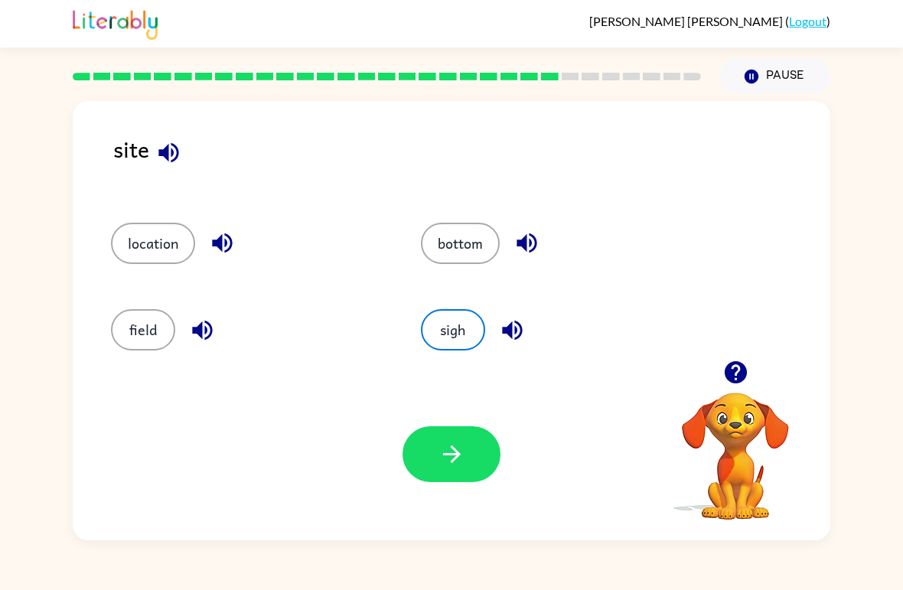
click at [454, 453] on icon "button" at bounding box center [452, 454] width 27 height 27
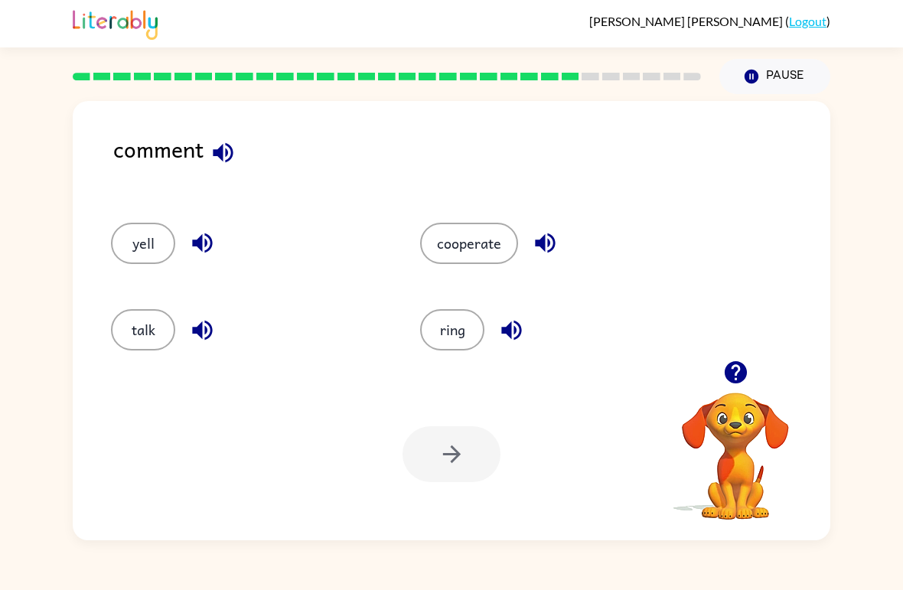
click at [142, 321] on button "talk" at bounding box center [143, 329] width 64 height 41
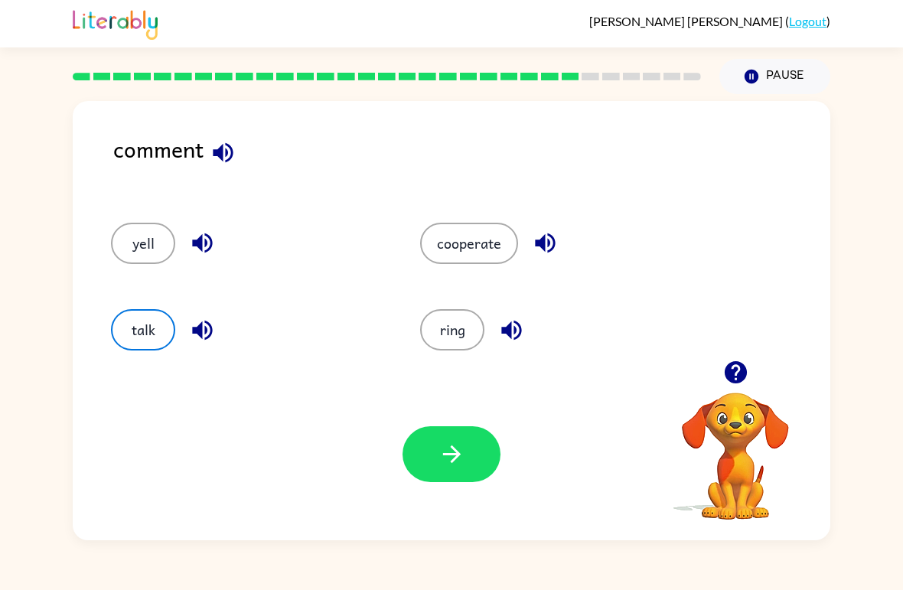
click at [439, 463] on icon "button" at bounding box center [452, 454] width 27 height 27
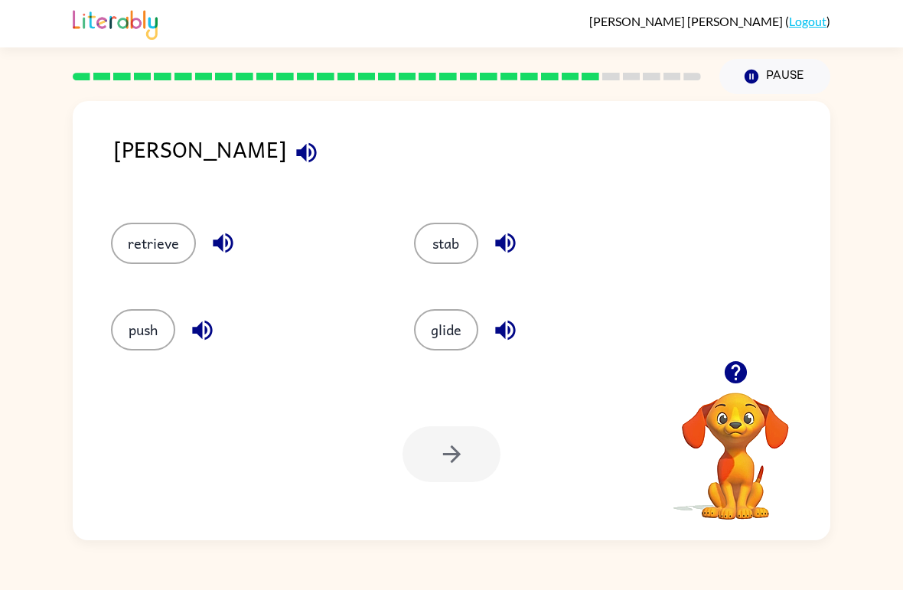
click at [145, 249] on button "retrieve" at bounding box center [153, 243] width 85 height 41
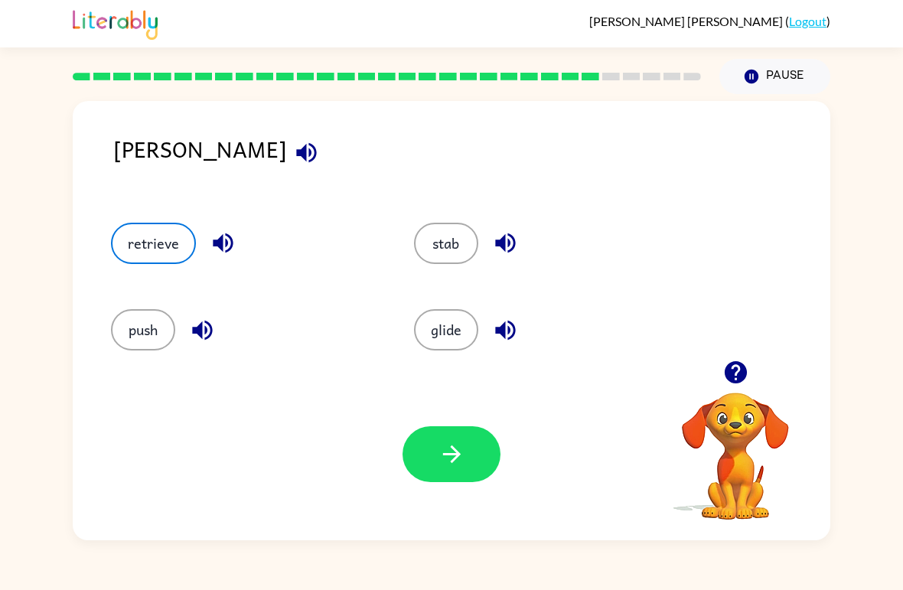
click at [44, 171] on div "[PERSON_NAME] retrieve stab push glide Your browser must support playing .mp4 f…" at bounding box center [451, 317] width 903 height 446
click at [408, 476] on div at bounding box center [452, 454] width 98 height 56
click at [466, 451] on button "button" at bounding box center [452, 454] width 98 height 56
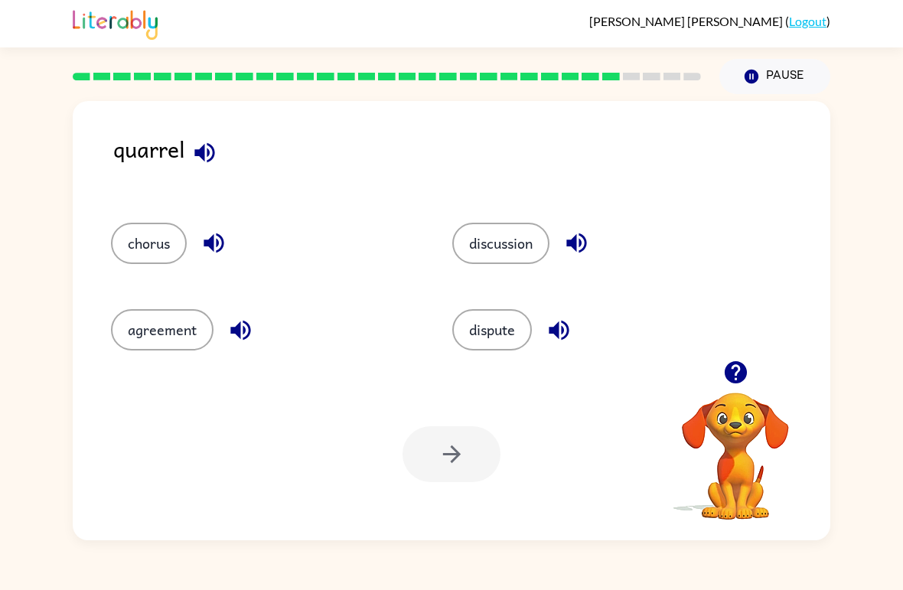
click at [167, 315] on button "agreement" at bounding box center [162, 329] width 103 height 41
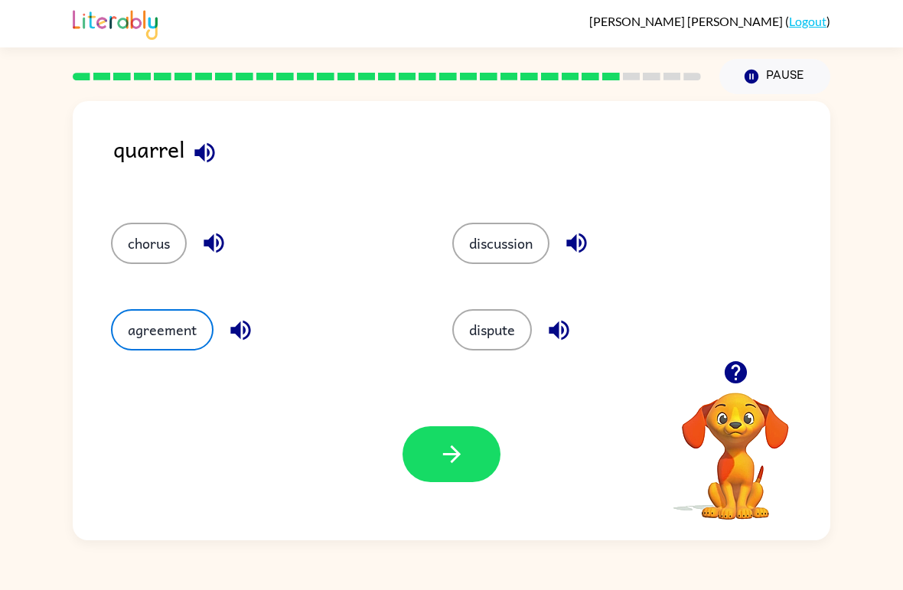
click at [439, 455] on icon "button" at bounding box center [452, 454] width 27 height 27
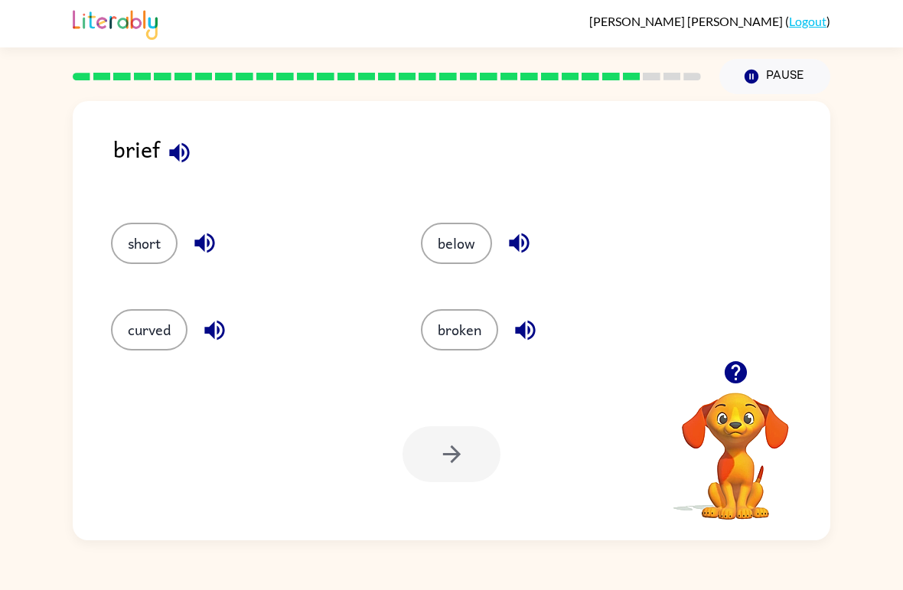
click at [146, 350] on button "curved" at bounding box center [149, 329] width 77 height 41
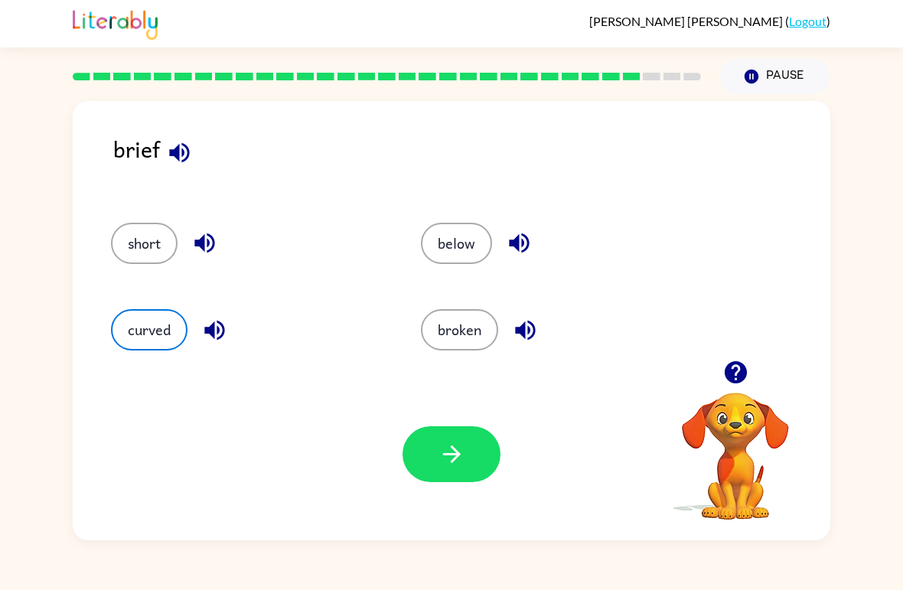
click at [448, 454] on icon "button" at bounding box center [452, 454] width 27 height 27
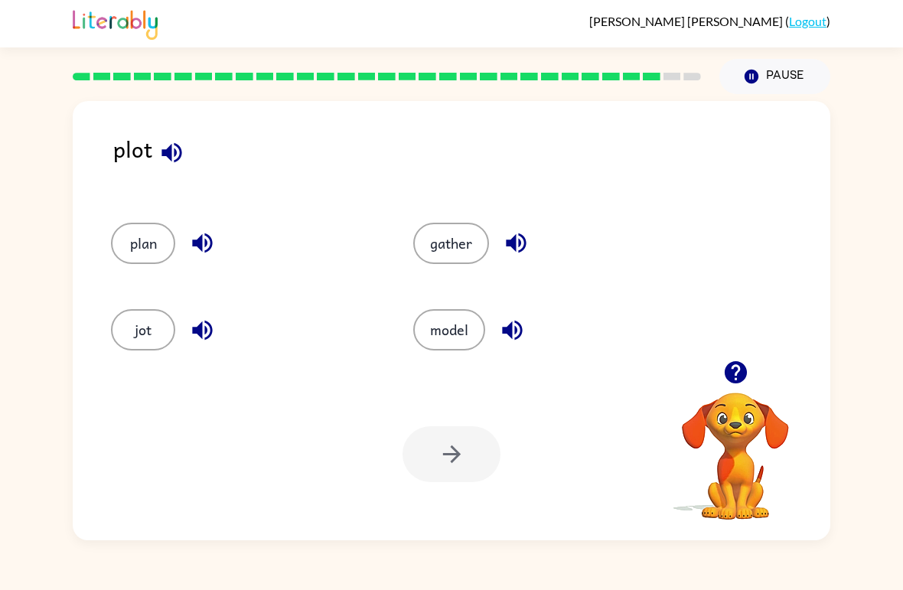
click at [142, 341] on button "jot" at bounding box center [143, 329] width 64 height 41
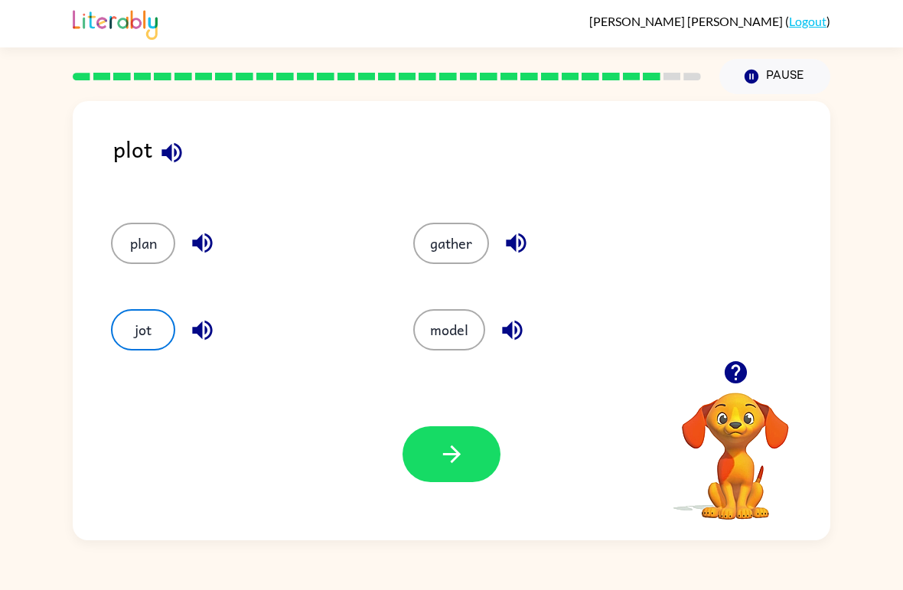
click at [422, 465] on button "button" at bounding box center [452, 454] width 98 height 56
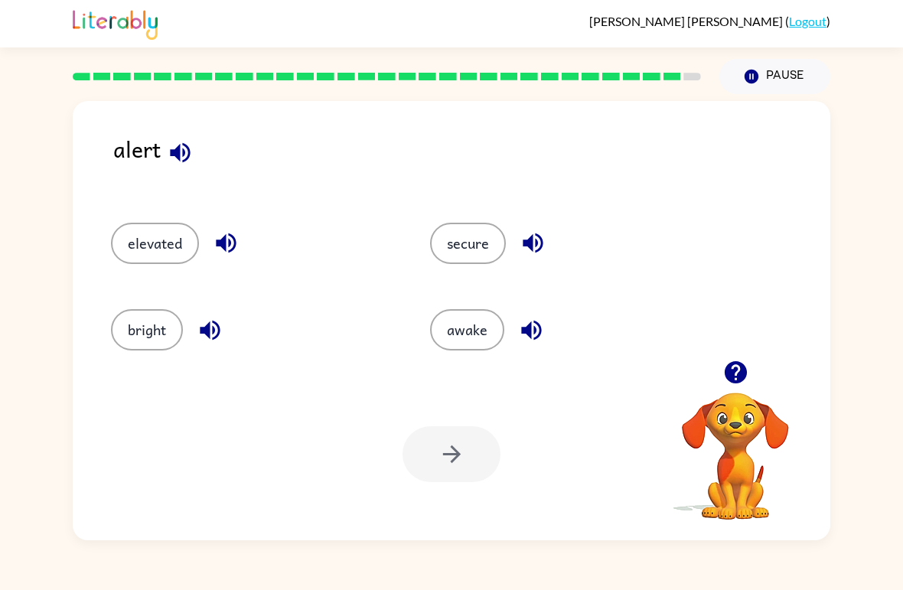
click at [482, 233] on button "secure" at bounding box center [468, 243] width 76 height 41
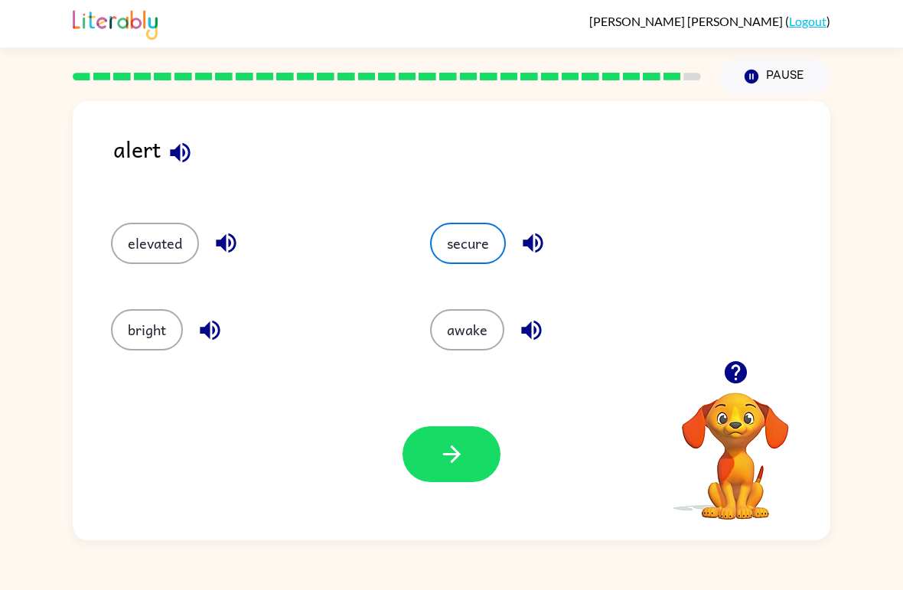
click at [459, 431] on button "button" at bounding box center [452, 454] width 98 height 56
